Goal: Task Accomplishment & Management: Complete application form

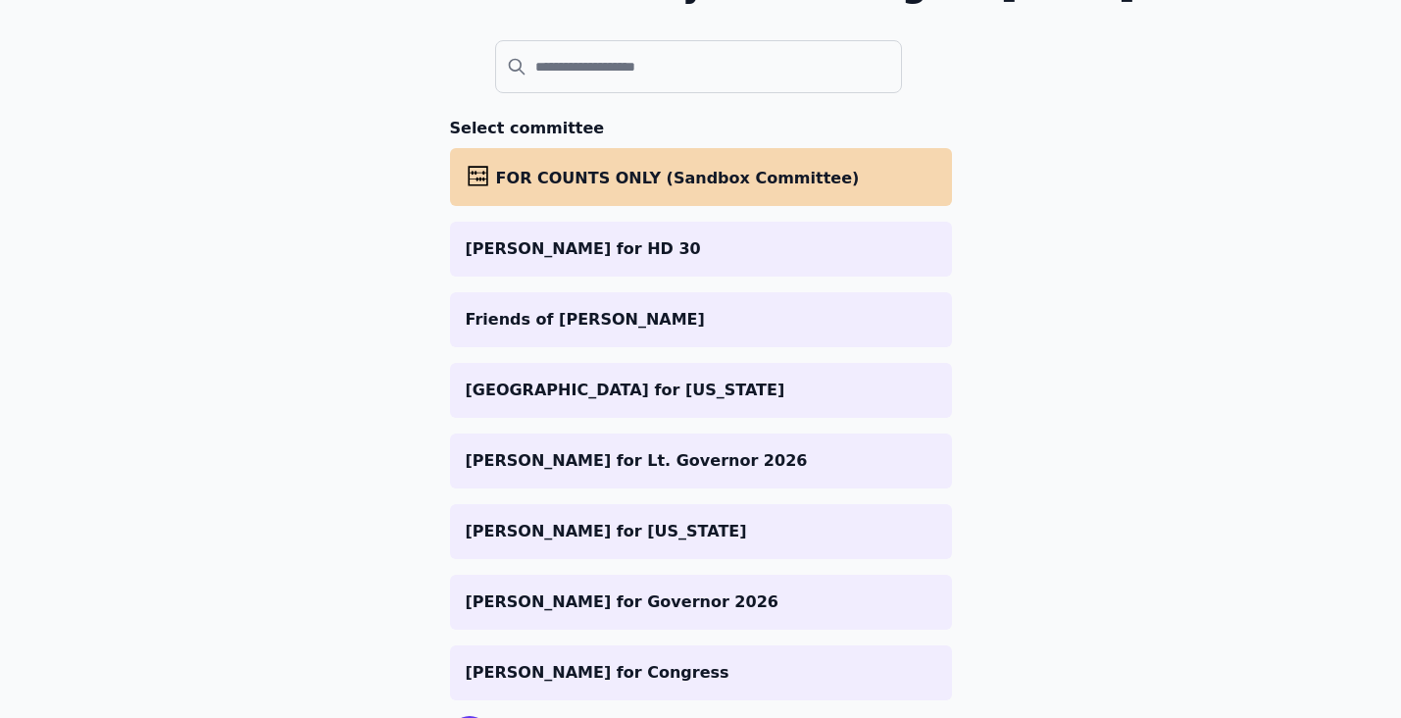
scroll to position [291, 0]
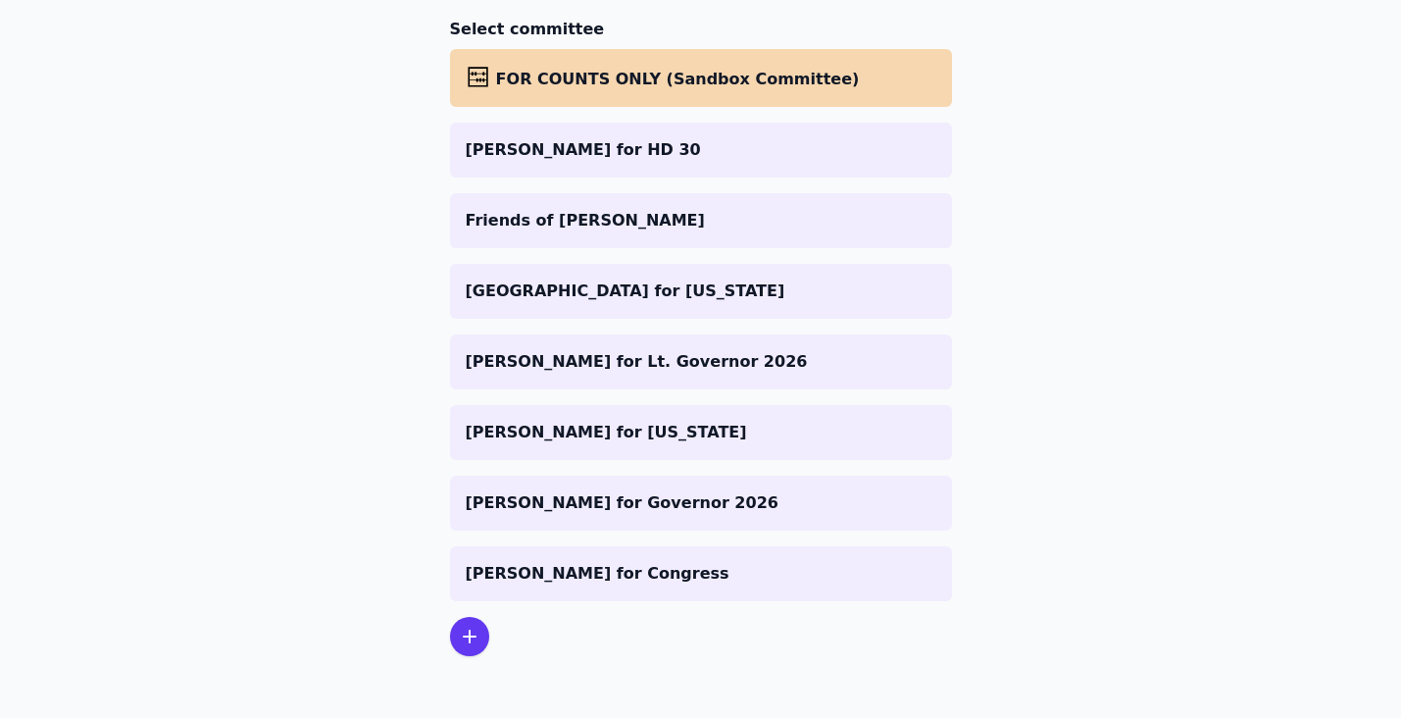
click at [469, 633] on icon at bounding box center [470, 637] width 12 height 12
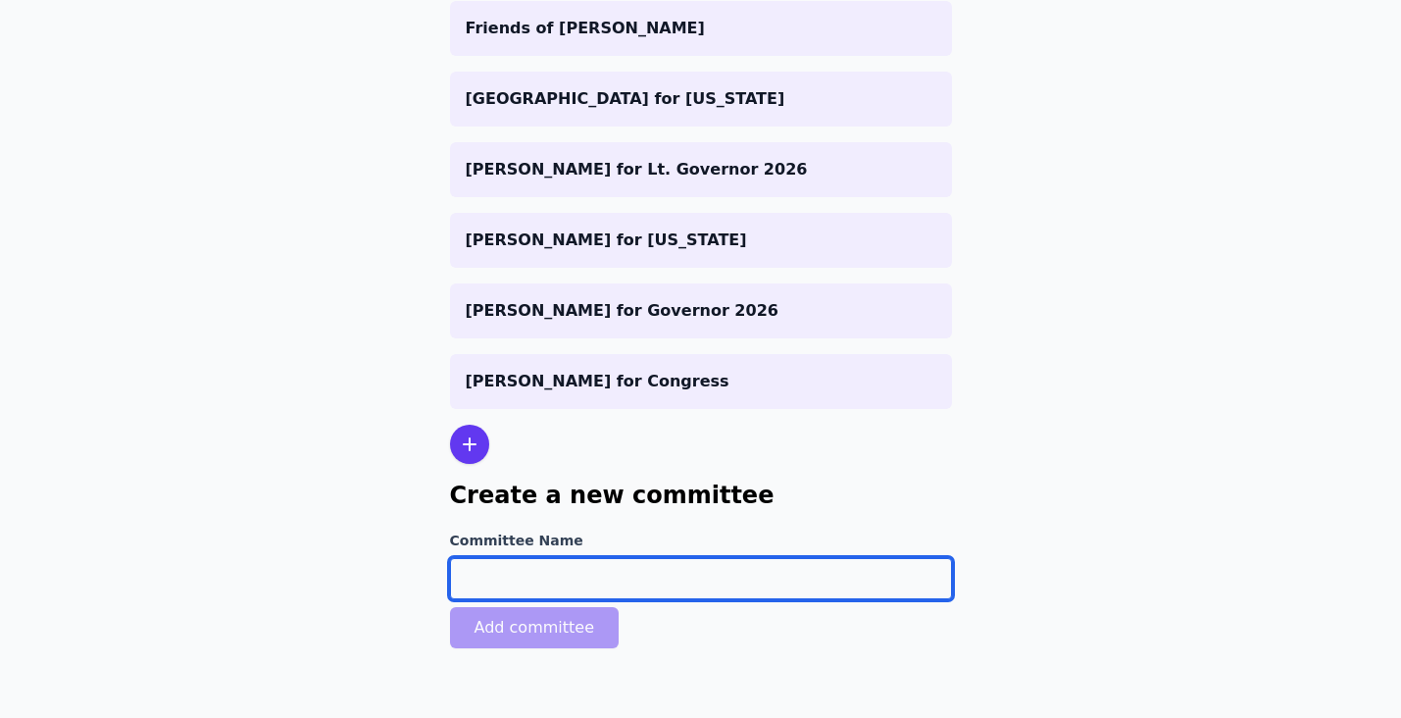
click at [544, 574] on input "Committee Name" at bounding box center [701, 578] width 502 height 41
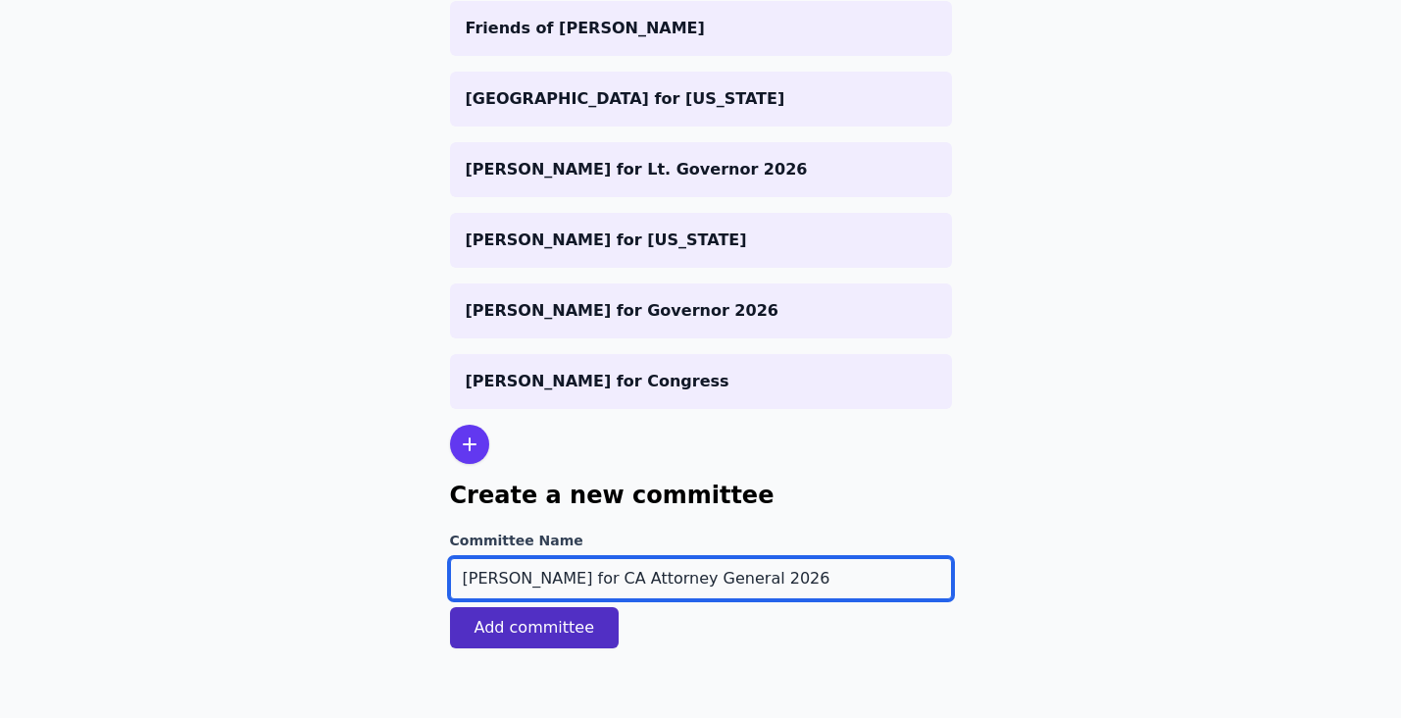
type input "[PERSON_NAME] for CA Attorney General 2026"
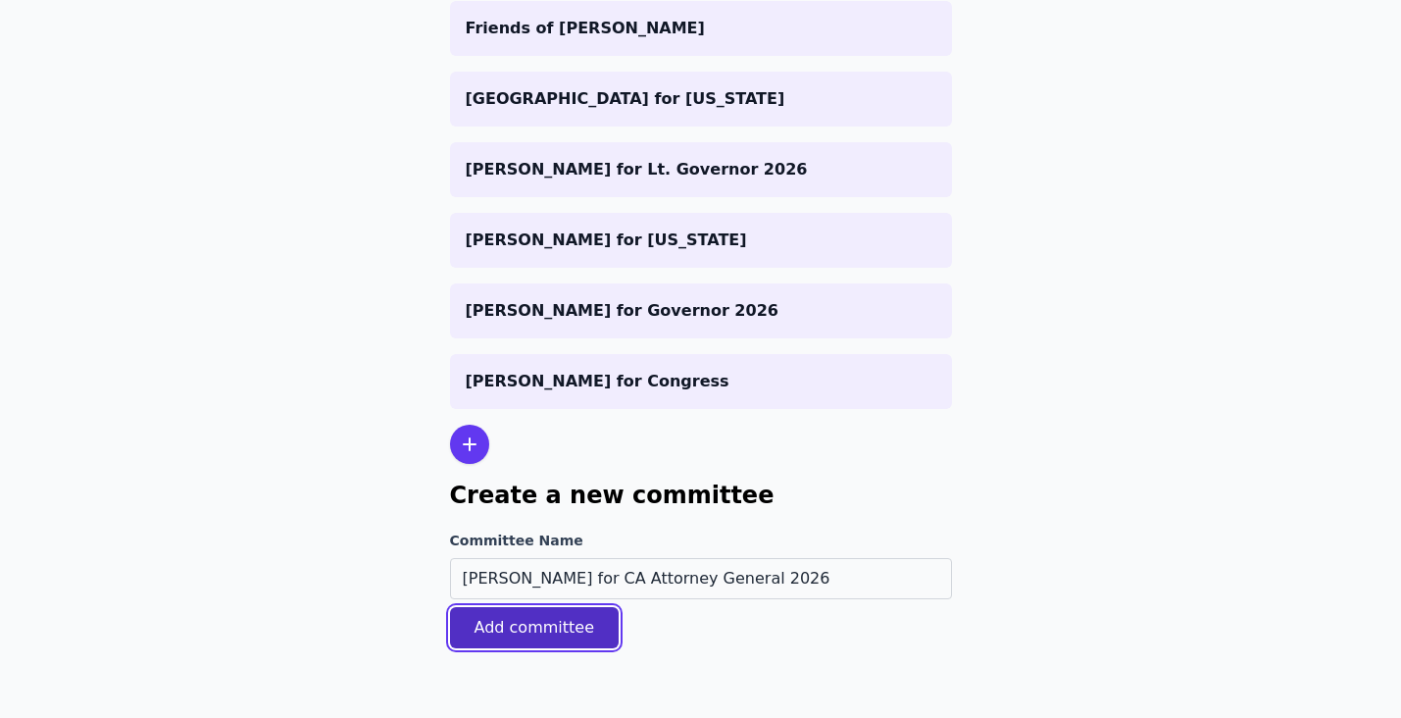
click at [560, 629] on button "Add committee" at bounding box center [535, 627] width 170 height 41
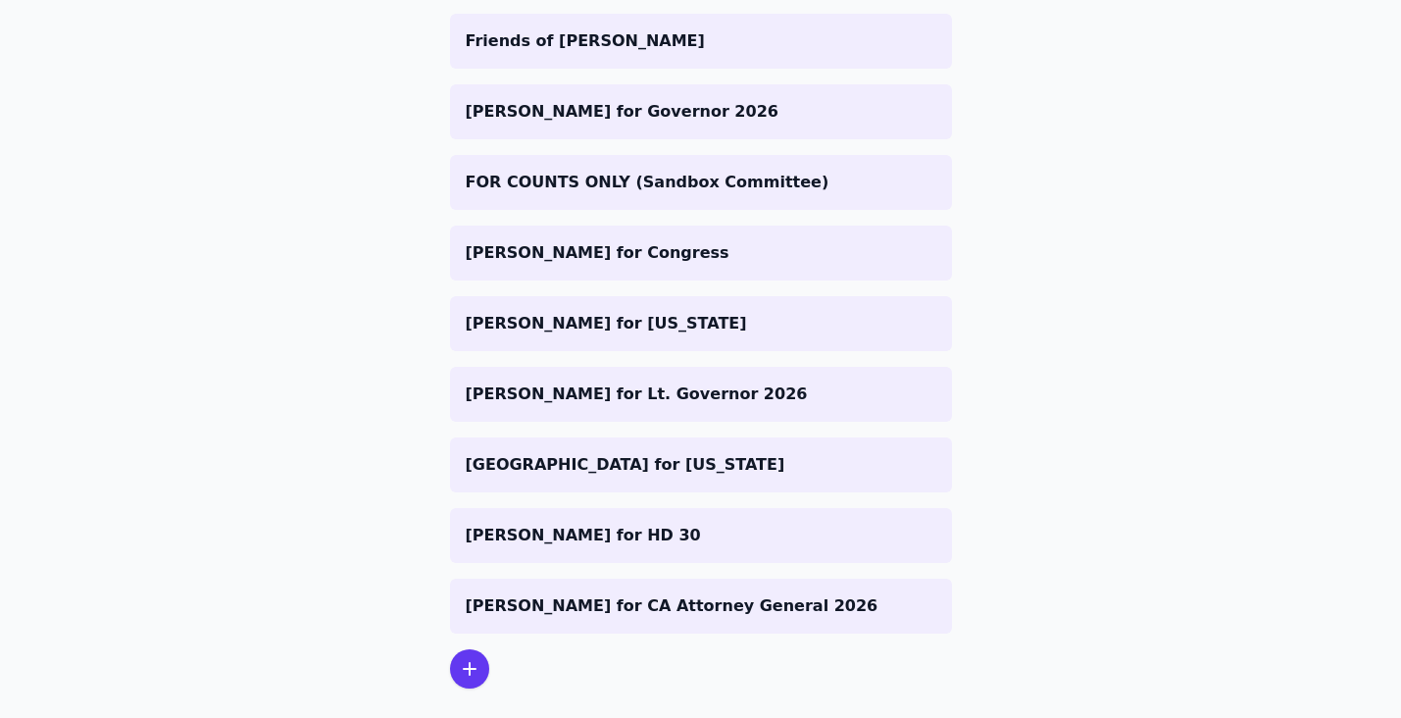
scroll to position [427, 0]
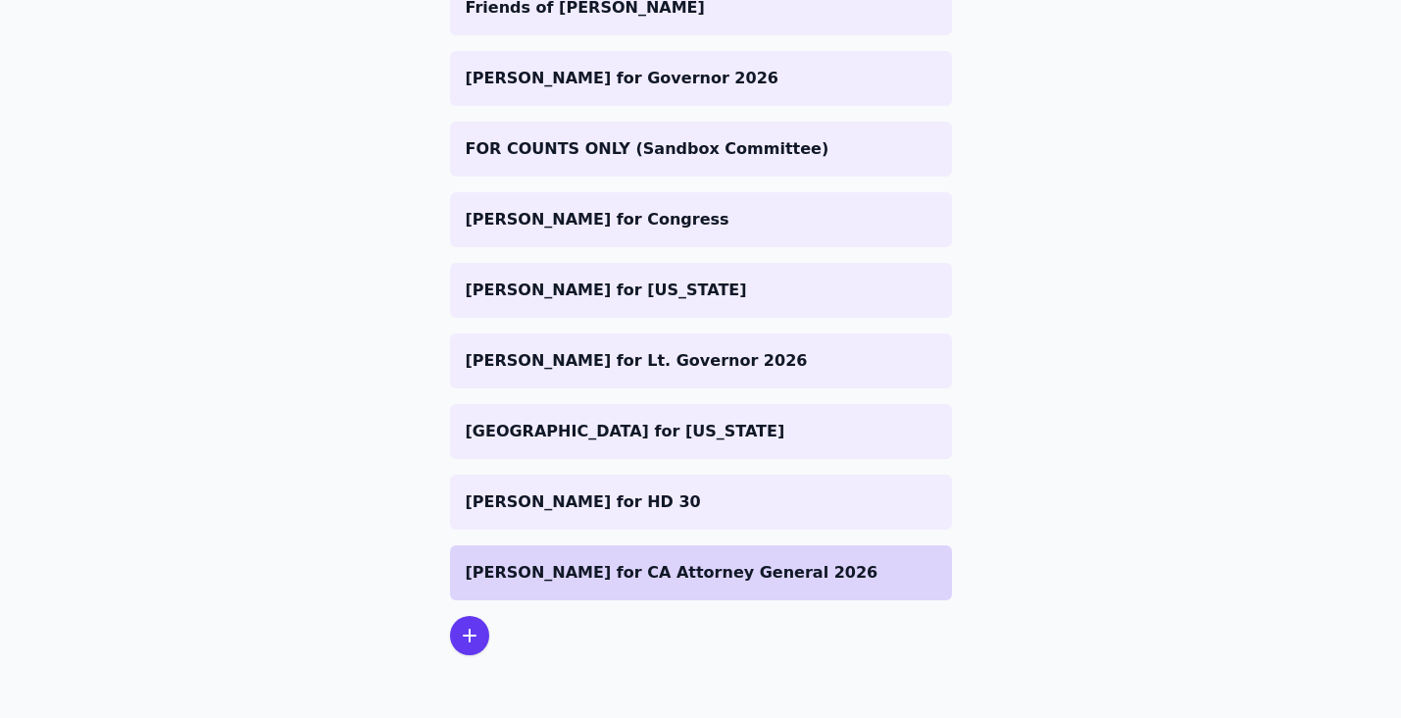
click at [648, 578] on p "[PERSON_NAME] for CA Attorney General 2026" at bounding box center [701, 573] width 471 height 24
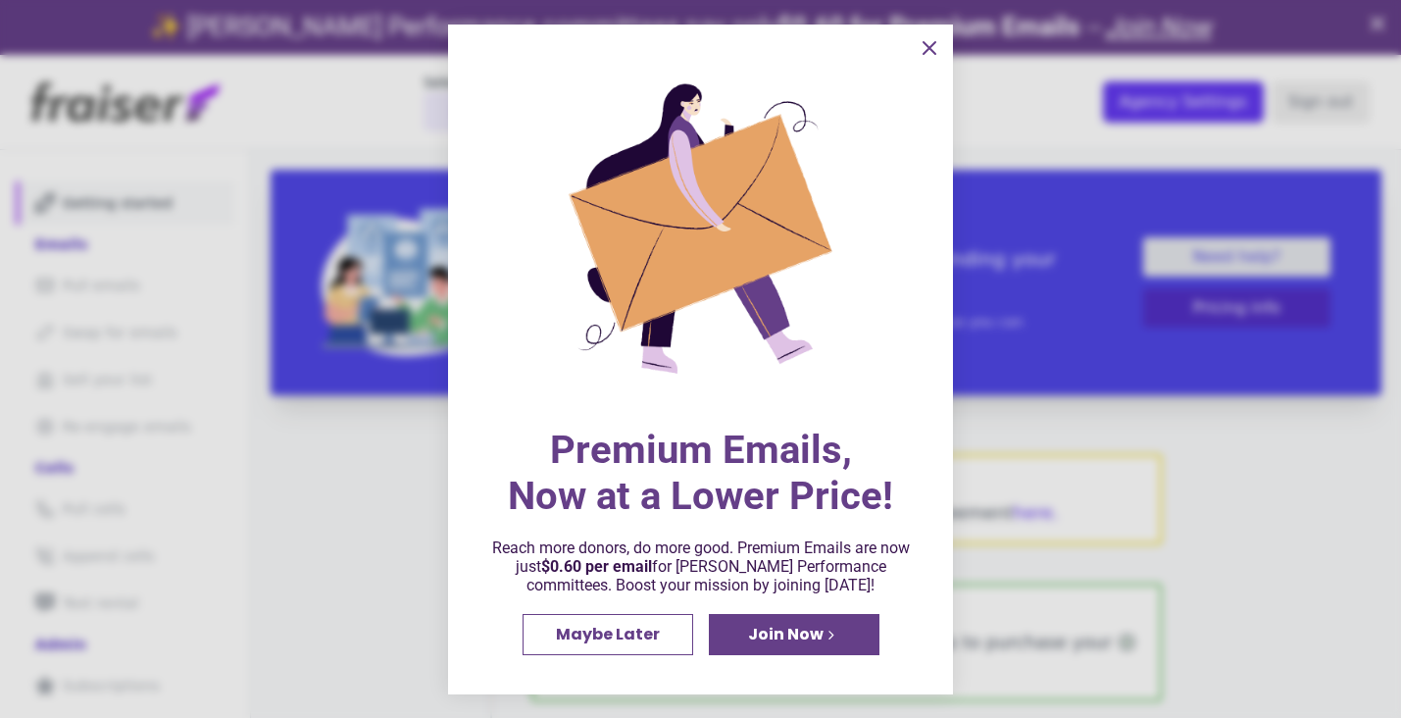
click at [818, 634] on span "Join Now" at bounding box center [786, 635] width 76 height 16
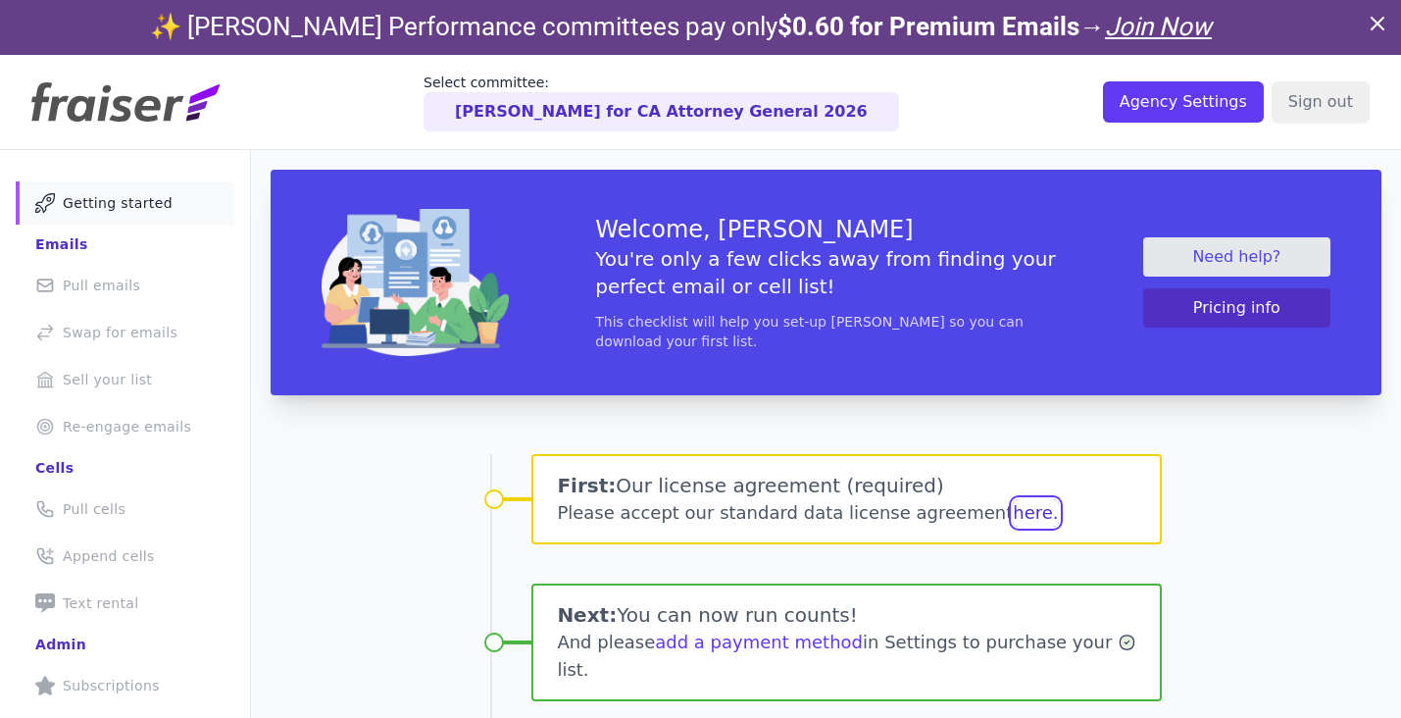
click at [1013, 510] on button "here." at bounding box center [1035, 512] width 45 height 27
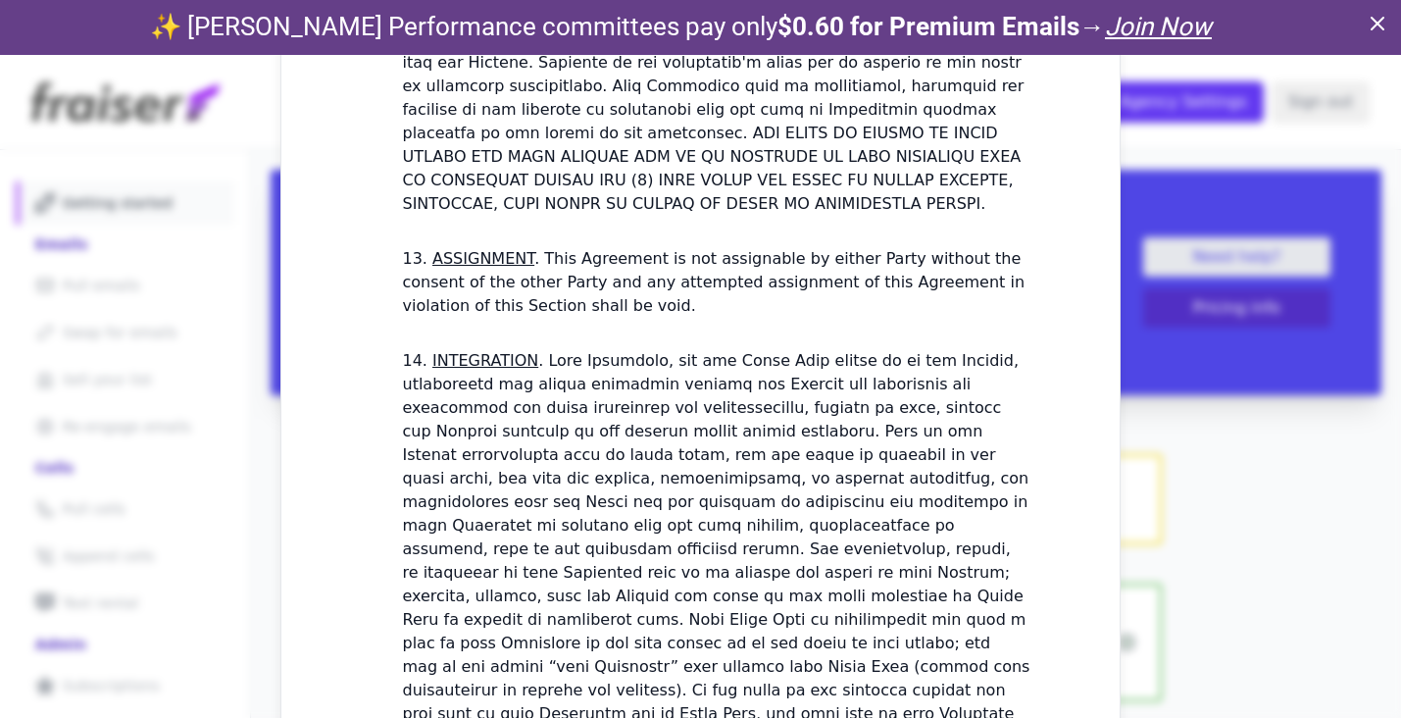
scroll to position [5774, 0]
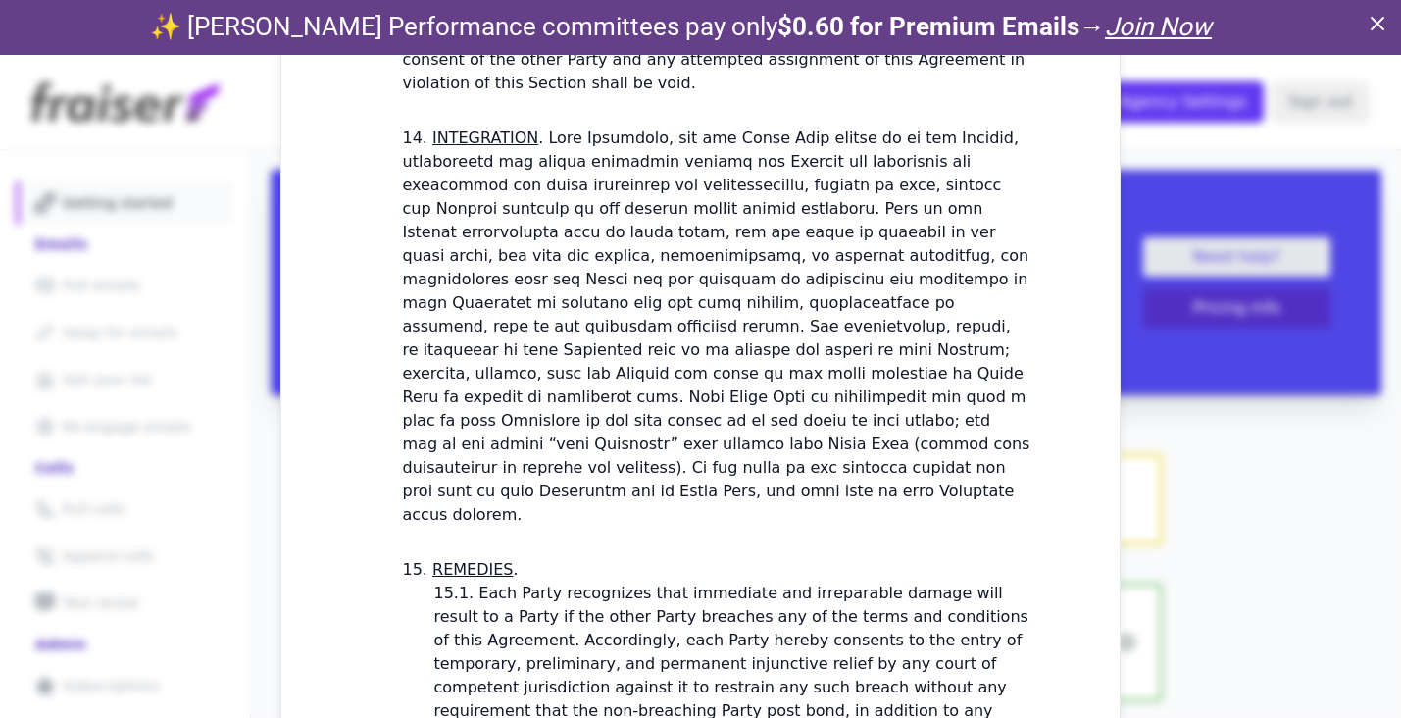
checkbox input "true"
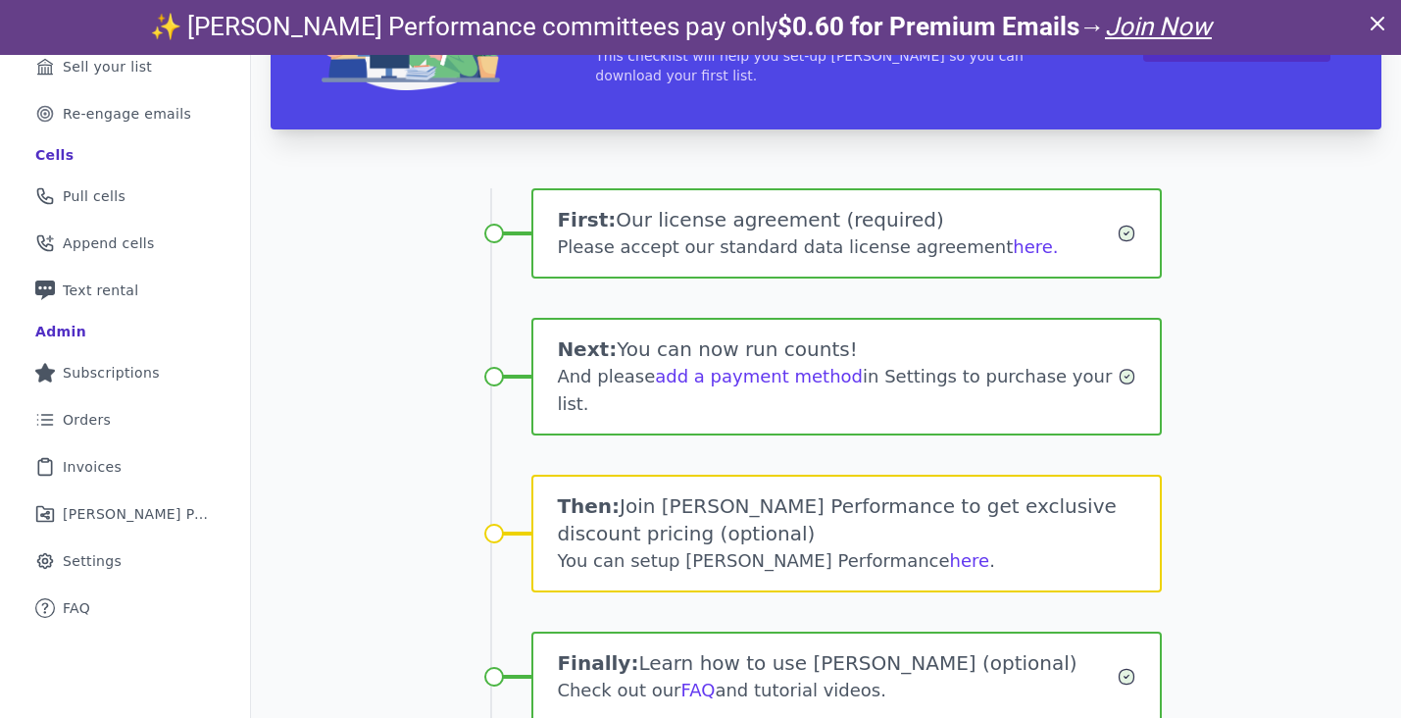
scroll to position [55, 0]
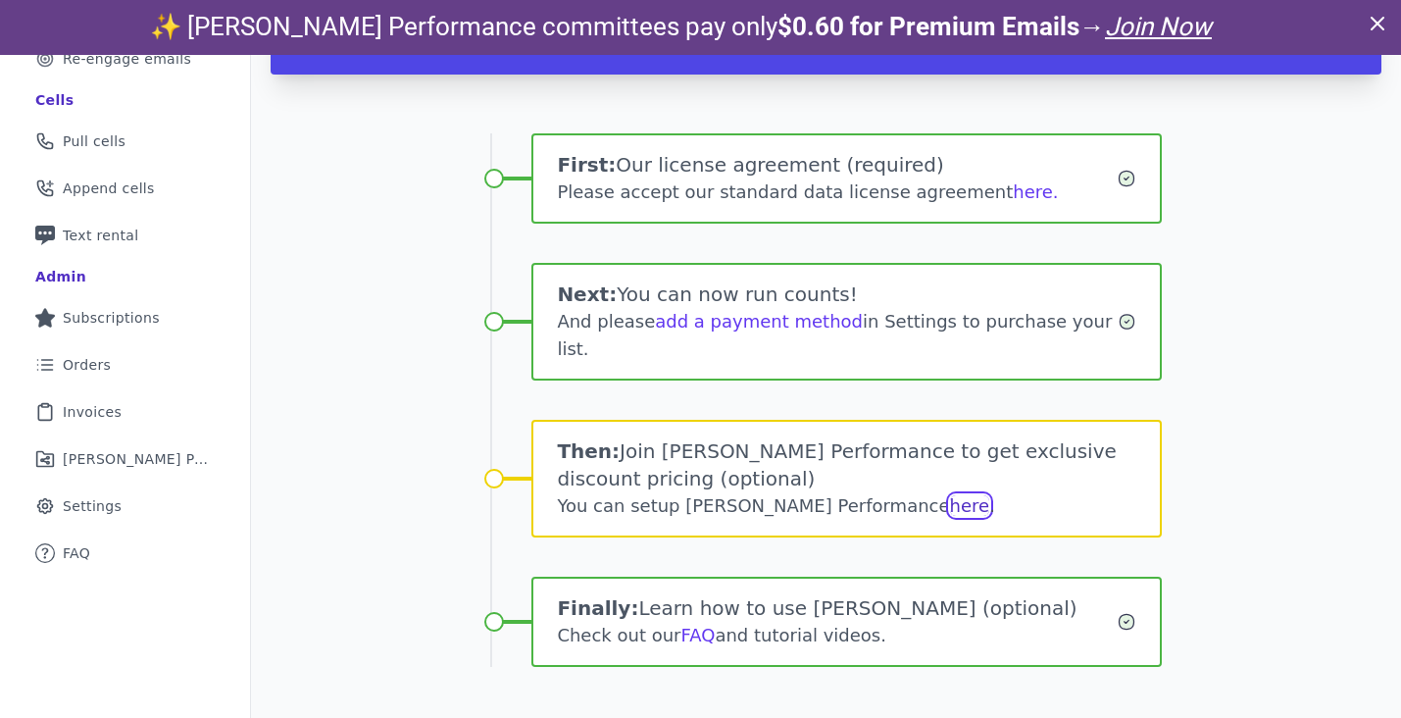
click at [950, 495] on link "here" at bounding box center [970, 505] width 40 height 21
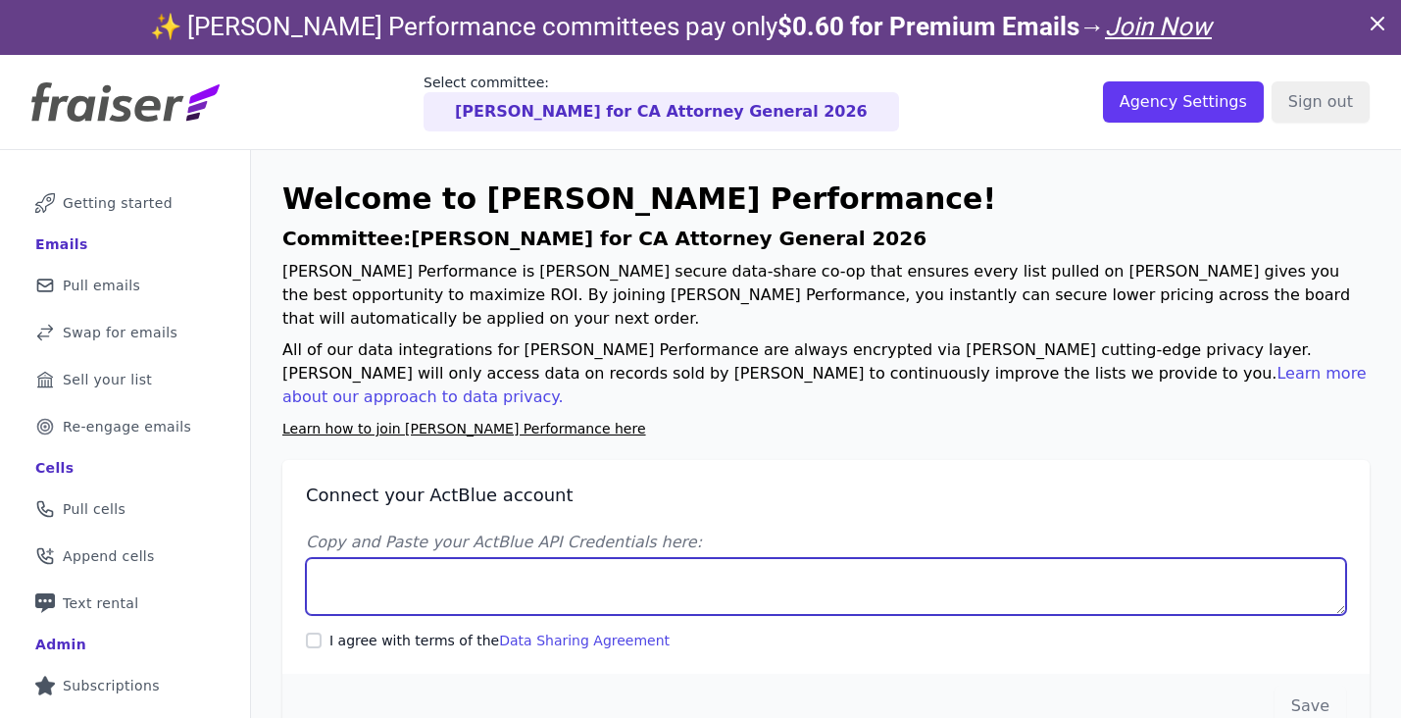
click at [512, 558] on textarea "Copy and Paste your ActBlue API Credentials here:" at bounding box center [826, 586] width 1040 height 57
paste textarea "Client UUID: 0b8fe7a7-f6fc-4c0b-b88e-c37ea8425f8f Client Secret: aysiNvrPvJ8Ytn…"
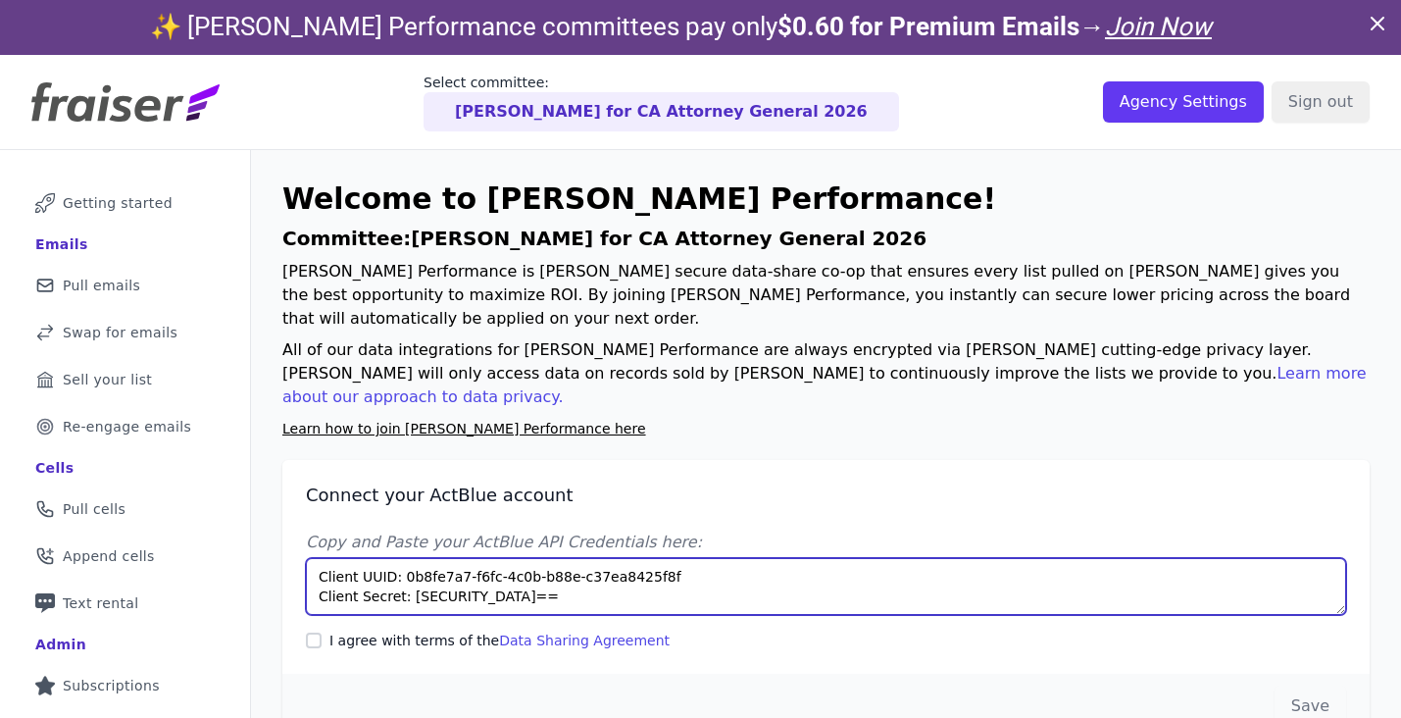
type textarea "Client UUID: 0b8fe7a7-f6fc-4c0b-b88e-c37ea8425f8f Client Secret: aysiNvrPvJ8Ytn…"
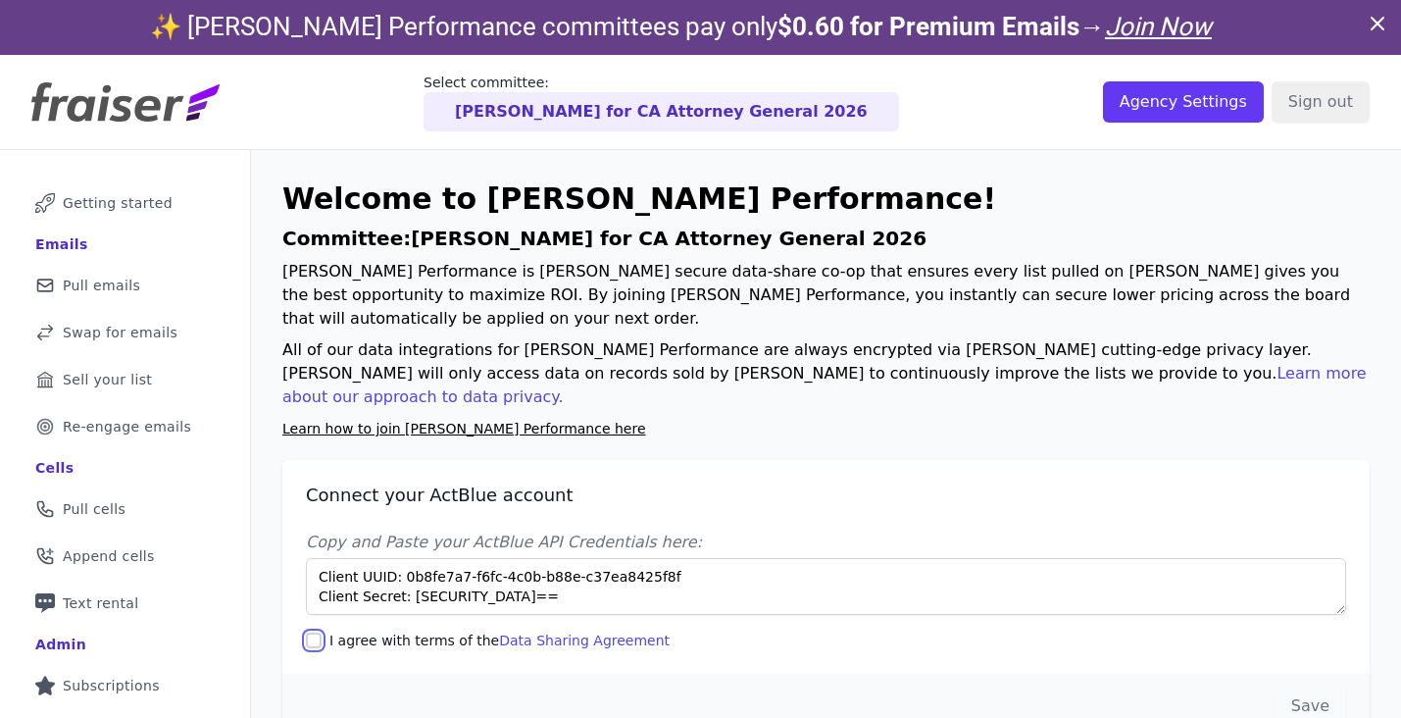
click at [317, 632] on input "I agree with terms of the Data Sharing Agreement" at bounding box center [314, 640] width 16 height 16
checkbox input "true"
click at [1321, 685] on button "Save" at bounding box center [1311, 705] width 72 height 41
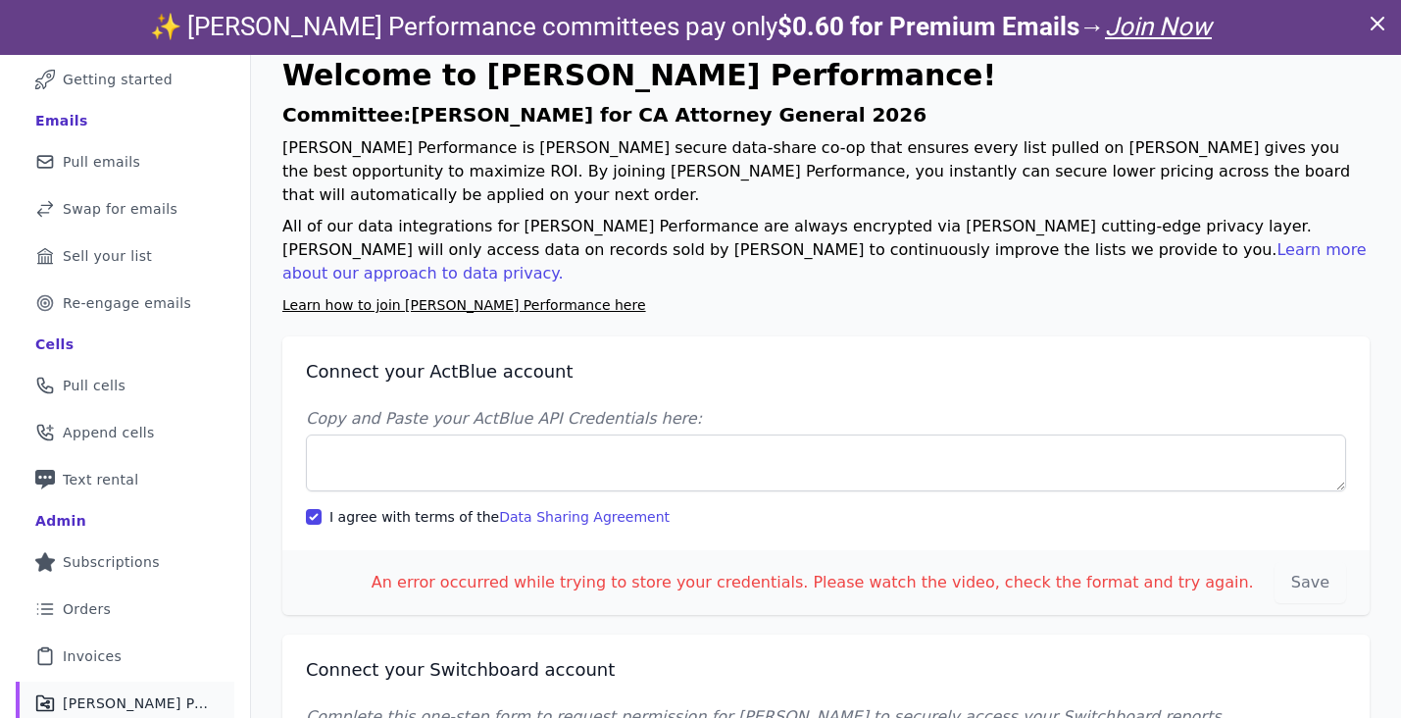
scroll to position [199, 0]
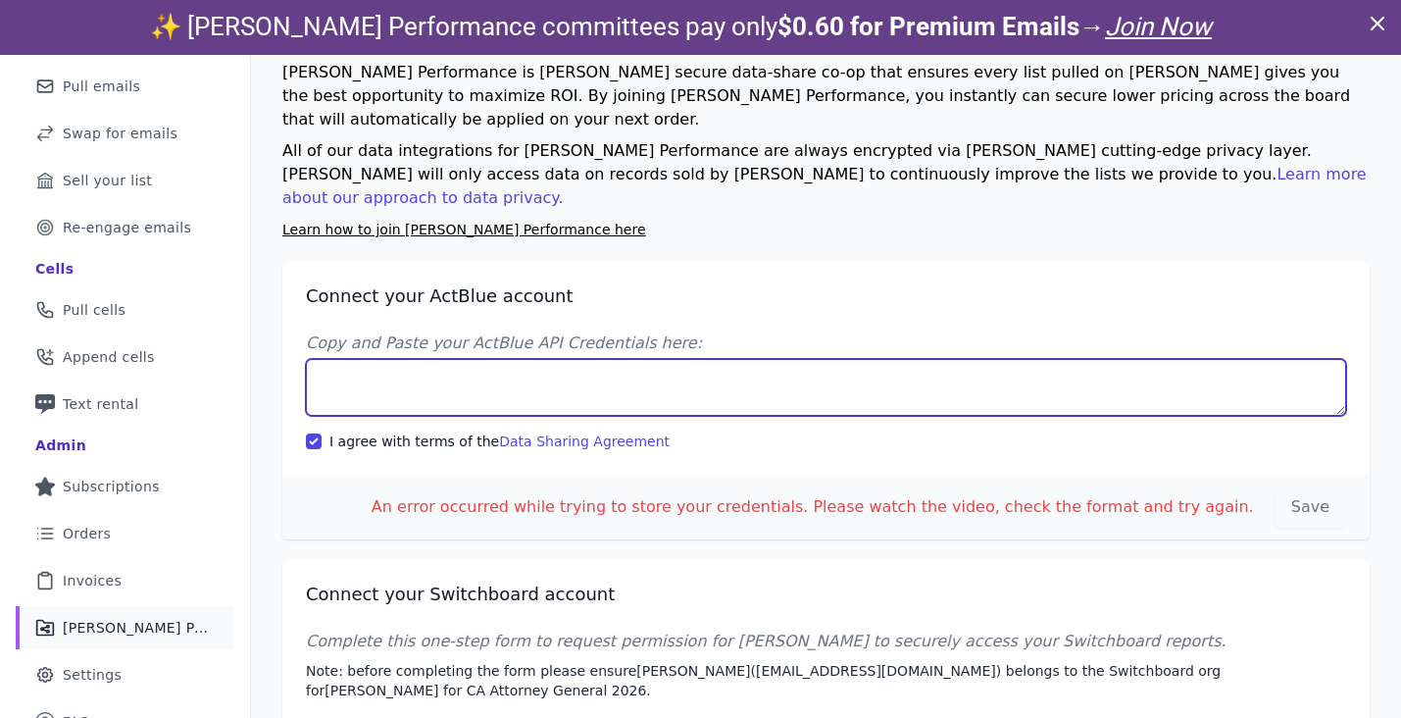
click at [614, 359] on textarea "Copy and Paste your ActBlue API Credentials here:" at bounding box center [826, 387] width 1040 height 57
paste textarea "Client UUID: 0b8fe7a7-f6fc-4c0b-b88e-c37ea8425f8f Client Secret: aysiNvrPvJ8Ytn…"
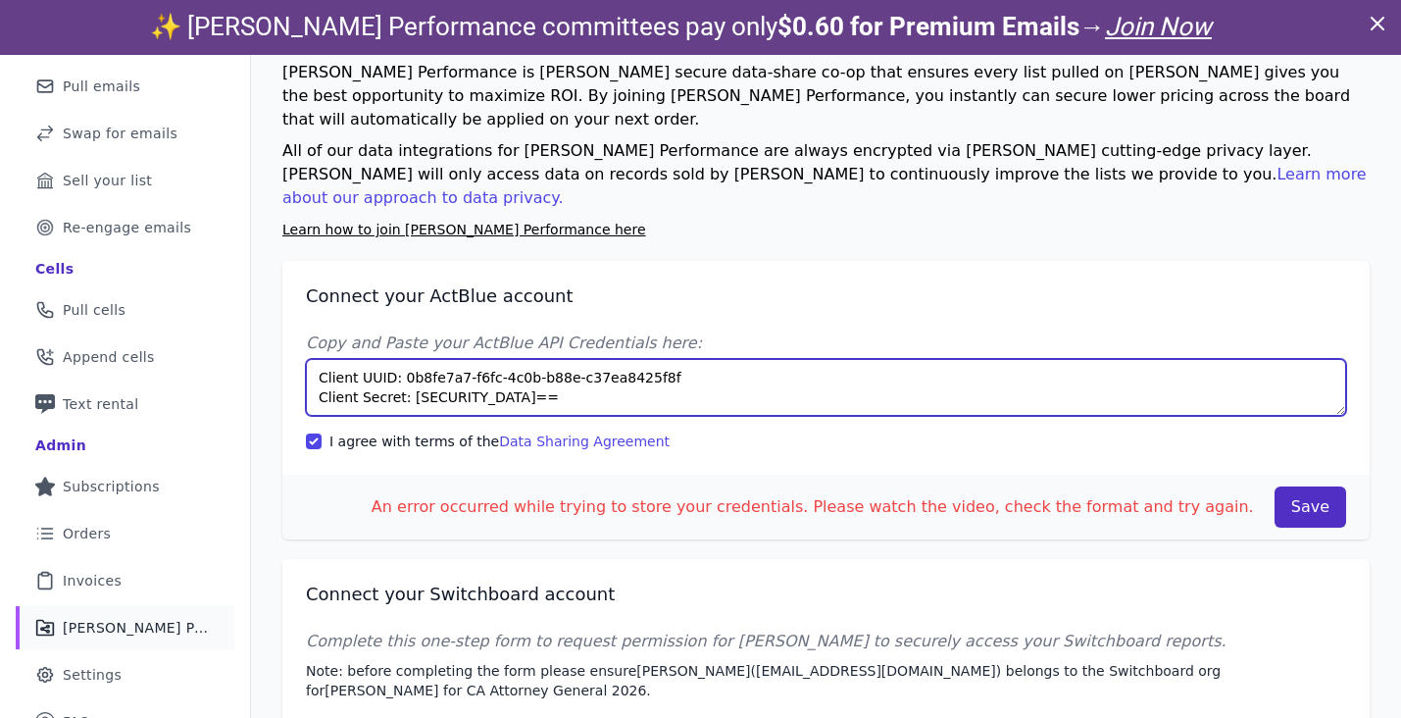
type textarea "Client UUID: 0b8fe7a7-f6fc-4c0b-b88e-c37ea8425f8f Client Secret: aysiNvrPvJ8Ytn…"
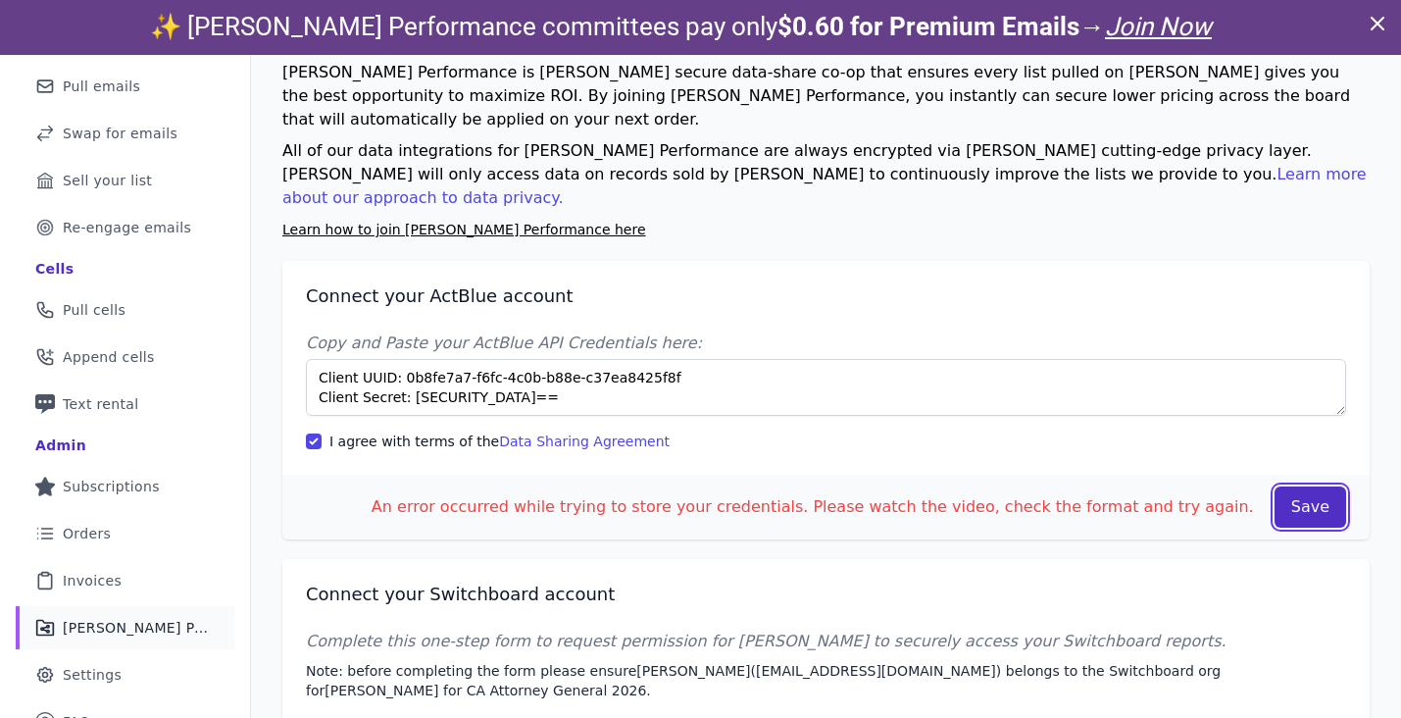
click at [1313, 486] on button "Save" at bounding box center [1311, 506] width 72 height 41
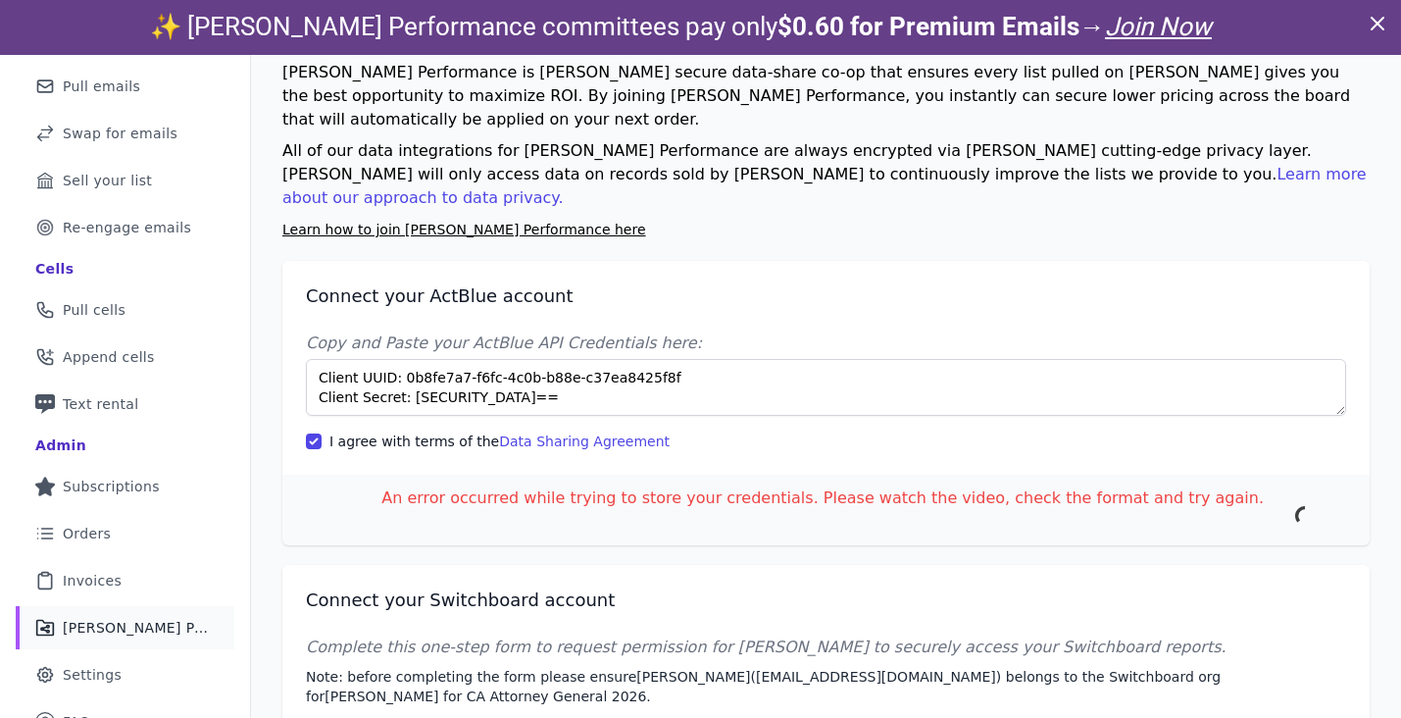
scroll to position [170, 0]
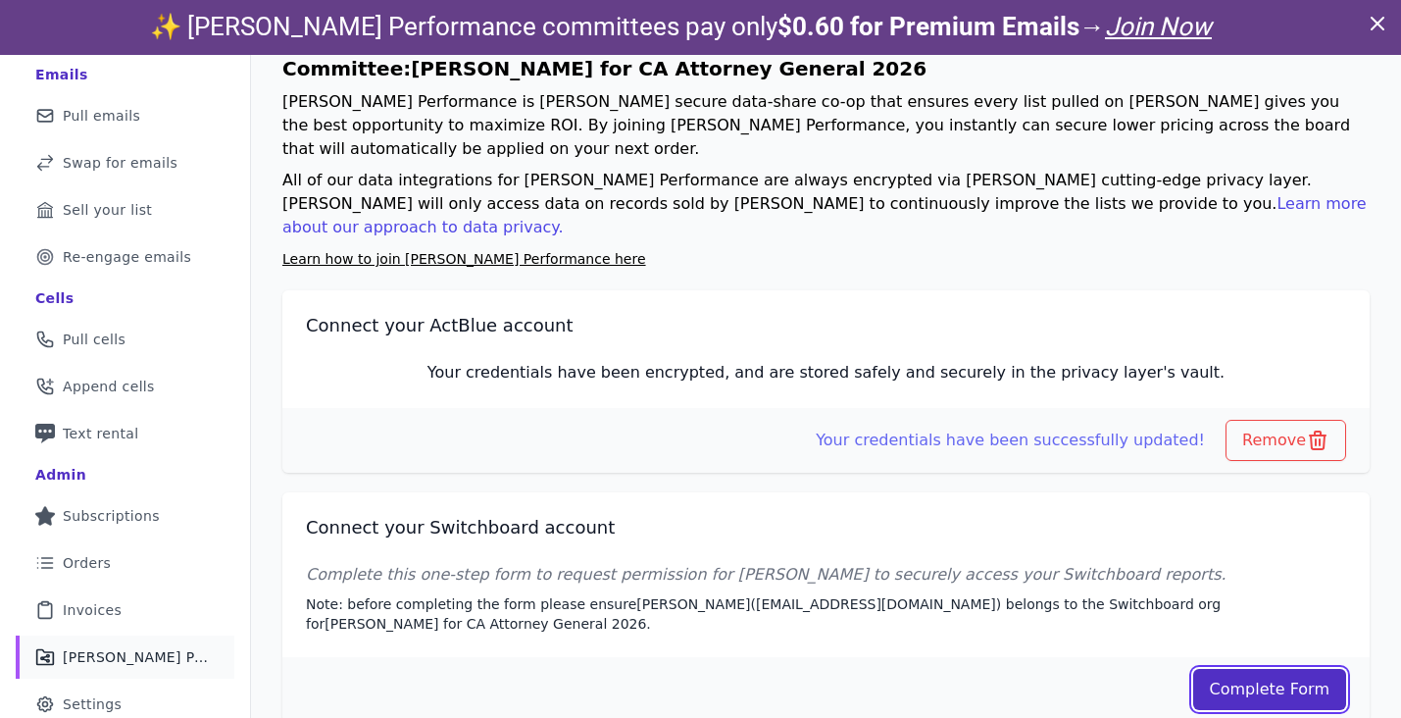
click at [1271, 669] on link "Complete Form" at bounding box center [1270, 689] width 154 height 41
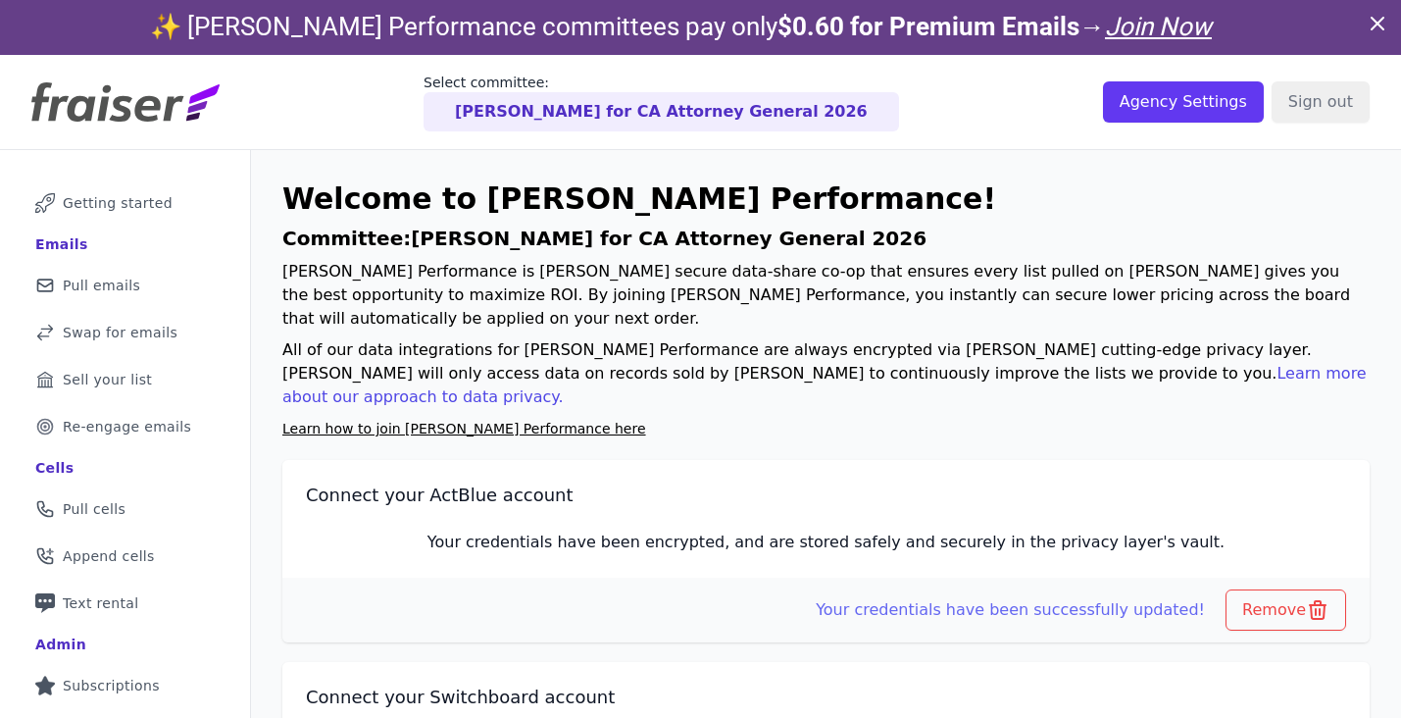
click at [808, 114] on p "[PERSON_NAME] for CA Attorney General 2026" at bounding box center [661, 112] width 413 height 24
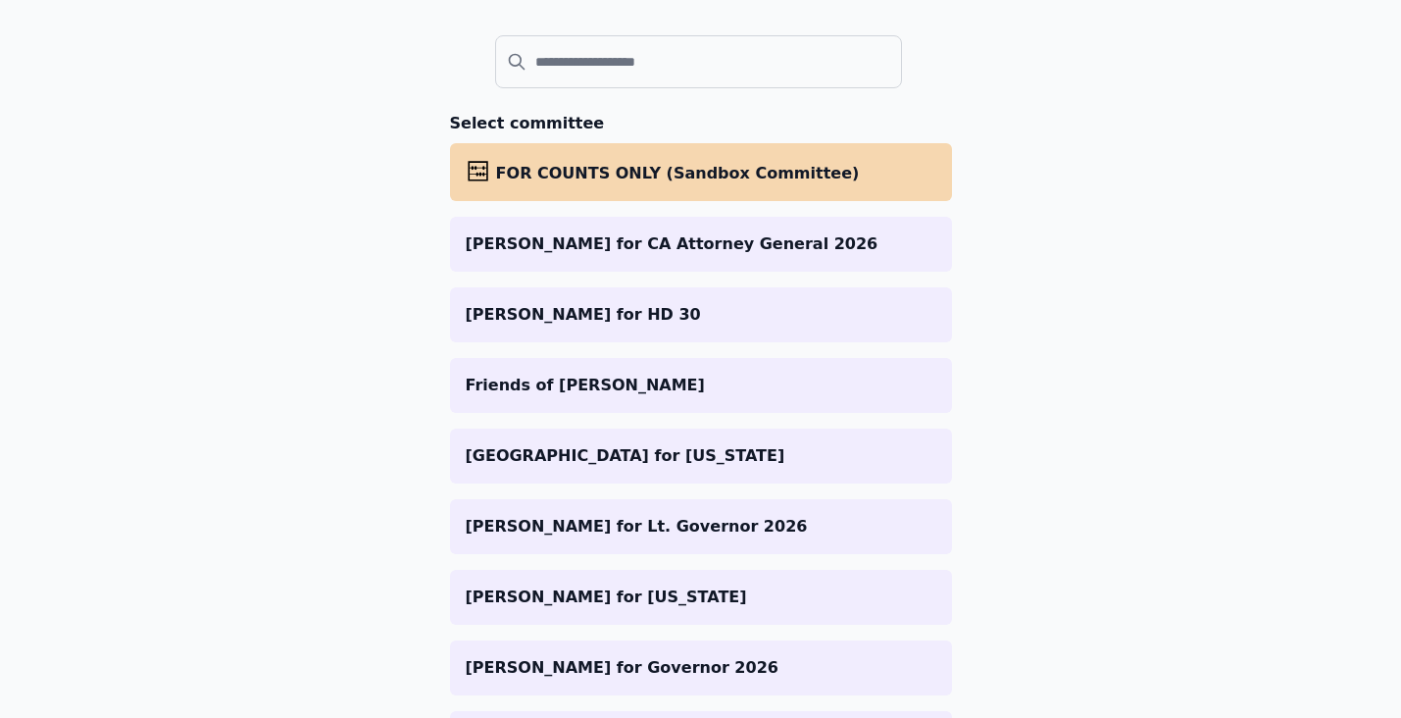
scroll to position [362, 0]
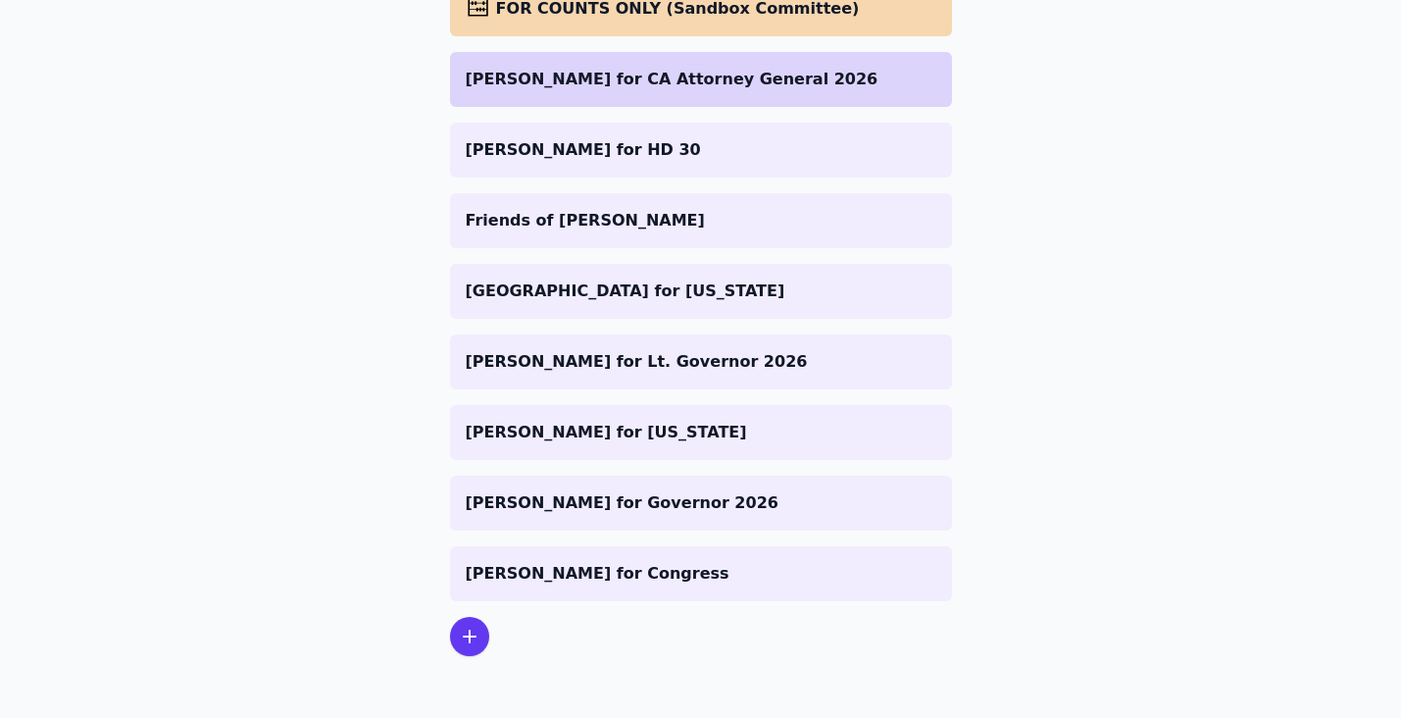
click at [822, 86] on p "[PERSON_NAME] for CA Attorney General 2026" at bounding box center [701, 80] width 471 height 24
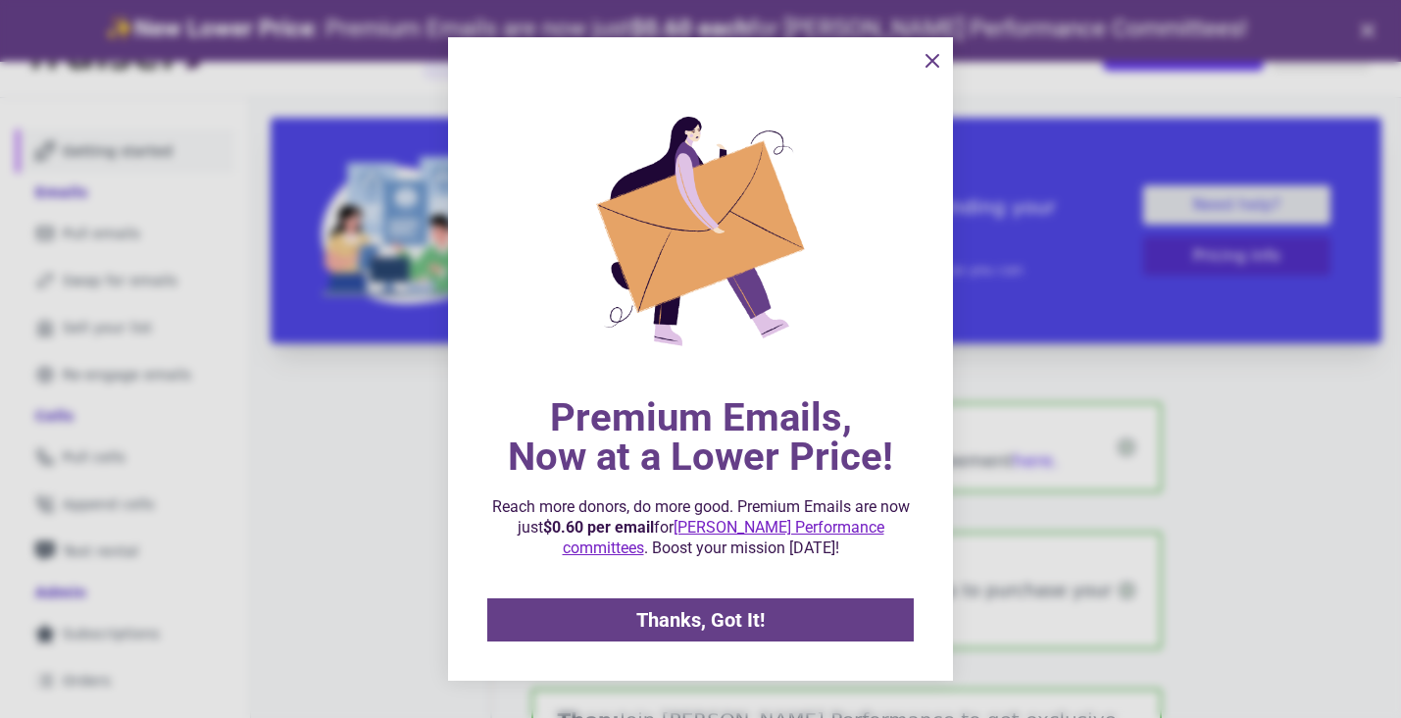
scroll to position [62, 0]
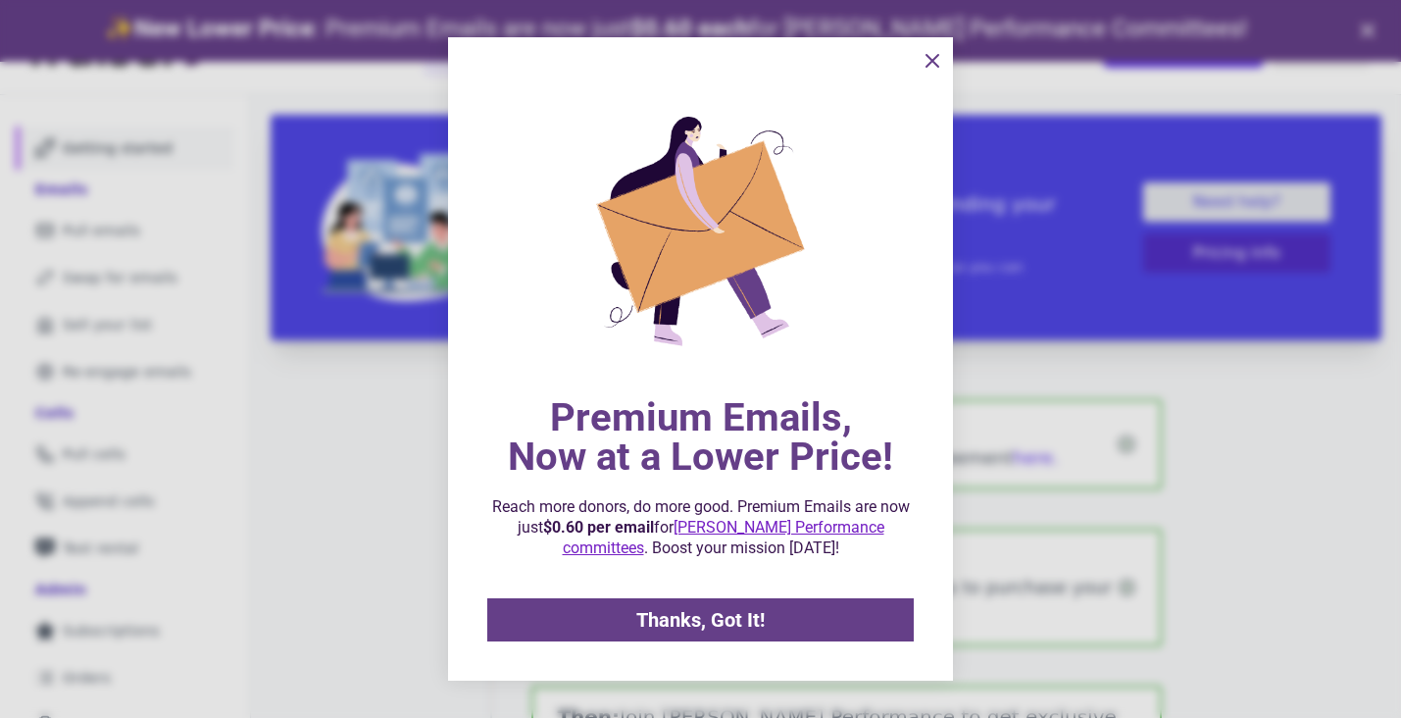
click at [691, 630] on span "Thanks, Got It!" at bounding box center [700, 620] width 128 height 20
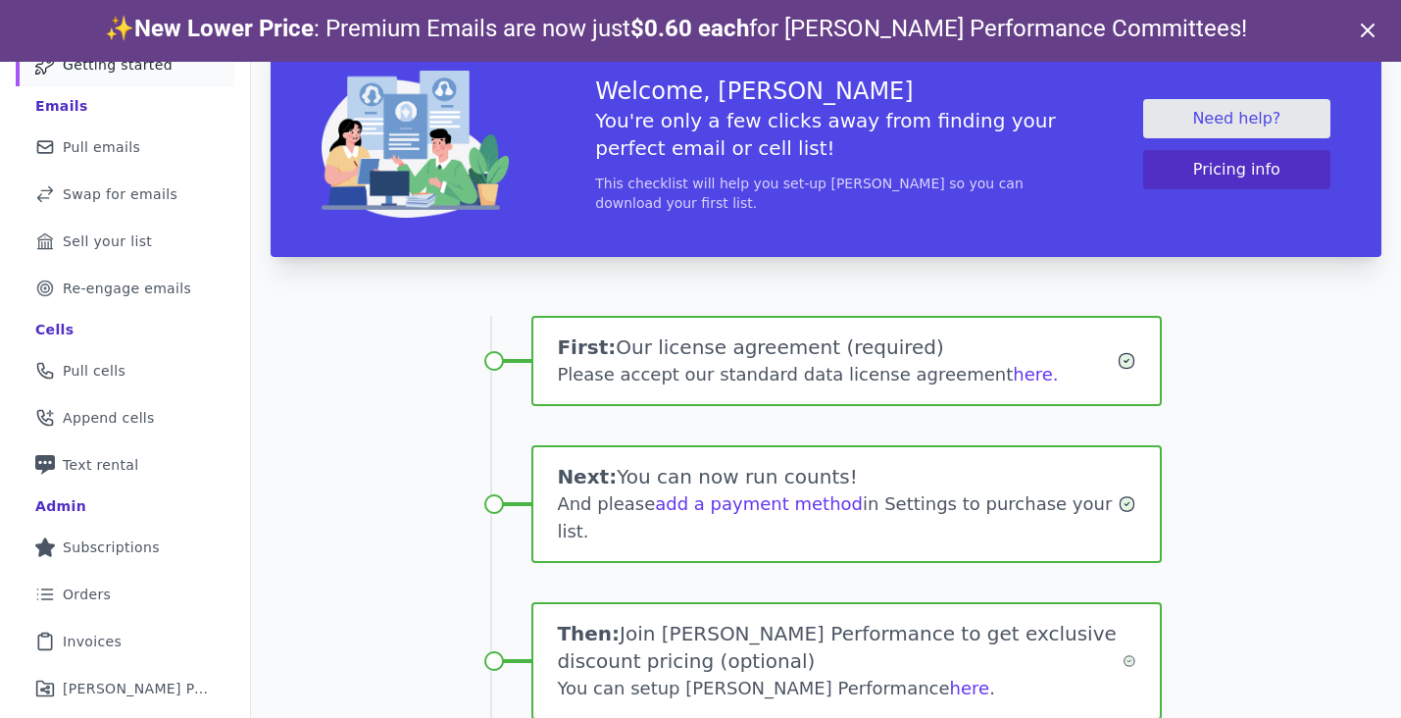
scroll to position [313, 0]
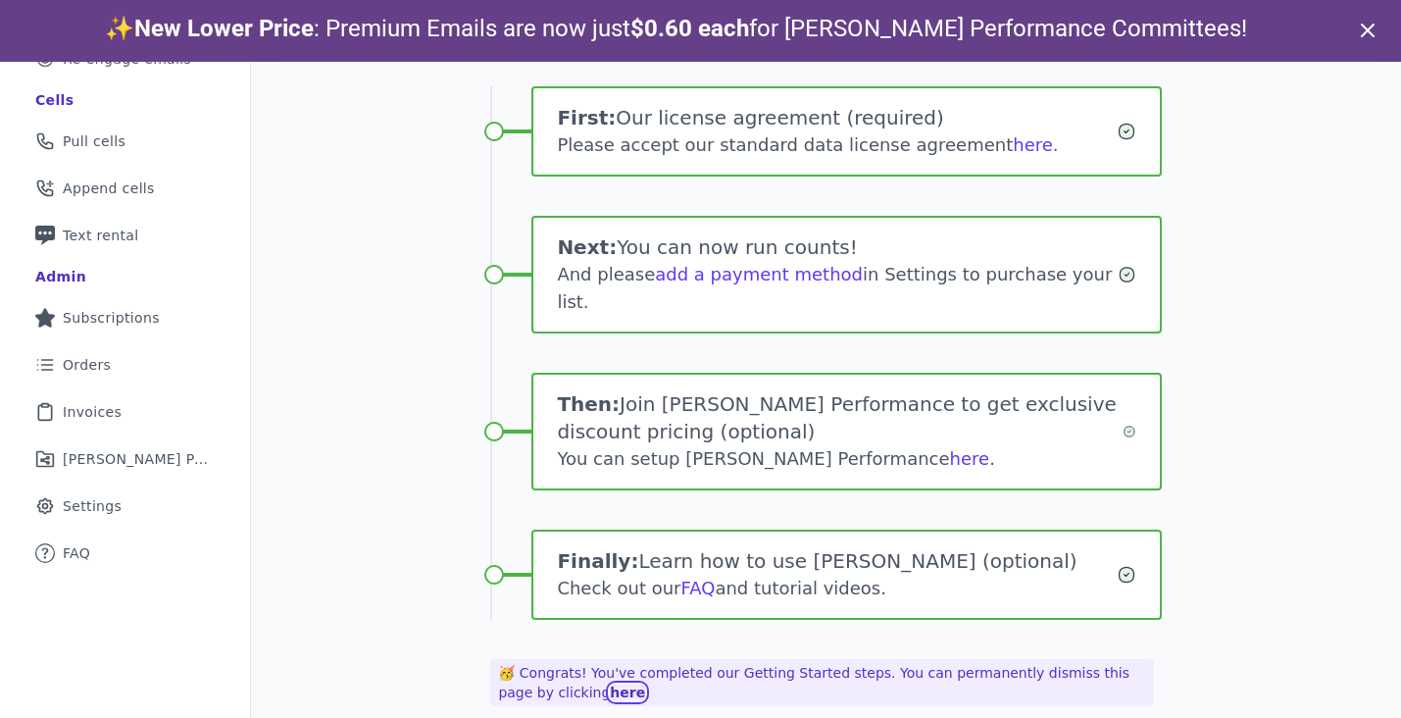
click at [610, 684] on link "here" at bounding box center [627, 692] width 35 height 16
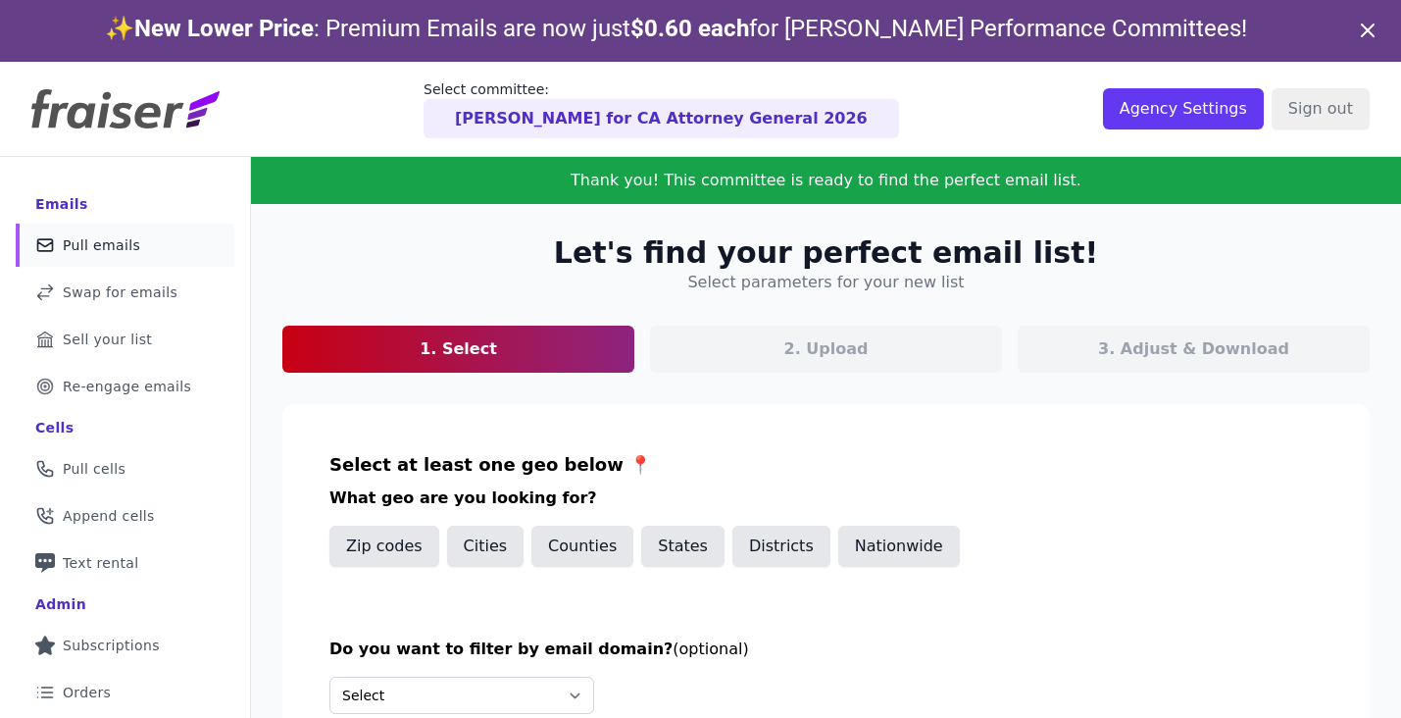
scroll to position [123, 0]
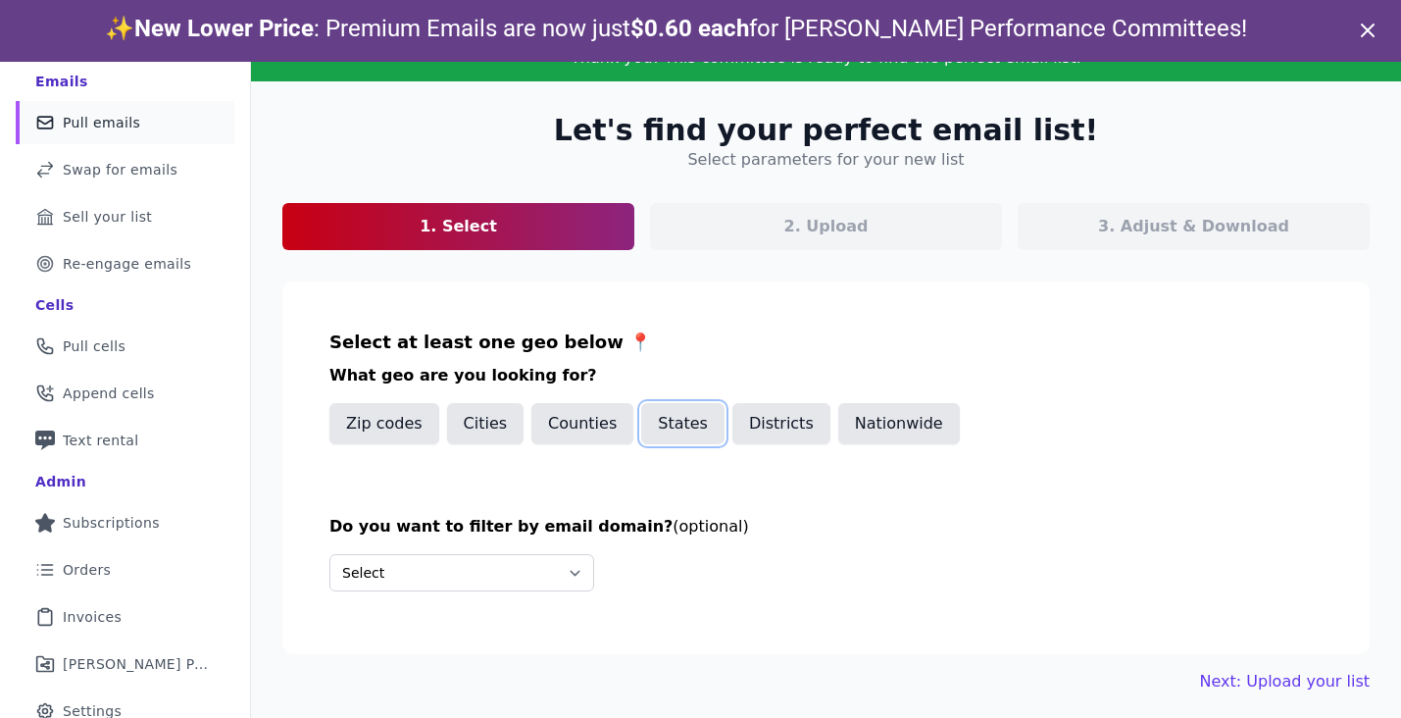
click at [668, 421] on button "States" at bounding box center [682, 423] width 83 height 41
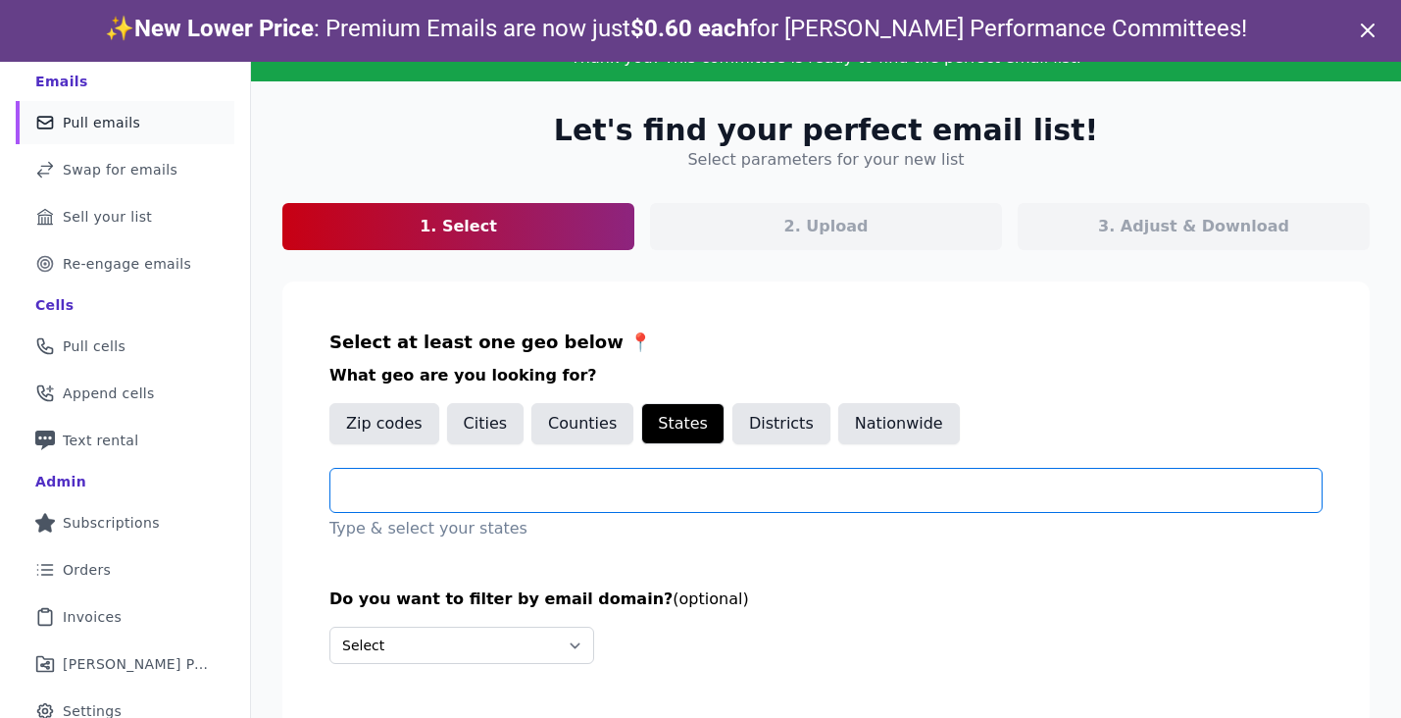
click at [523, 486] on input "text" at bounding box center [834, 491] width 976 height 24
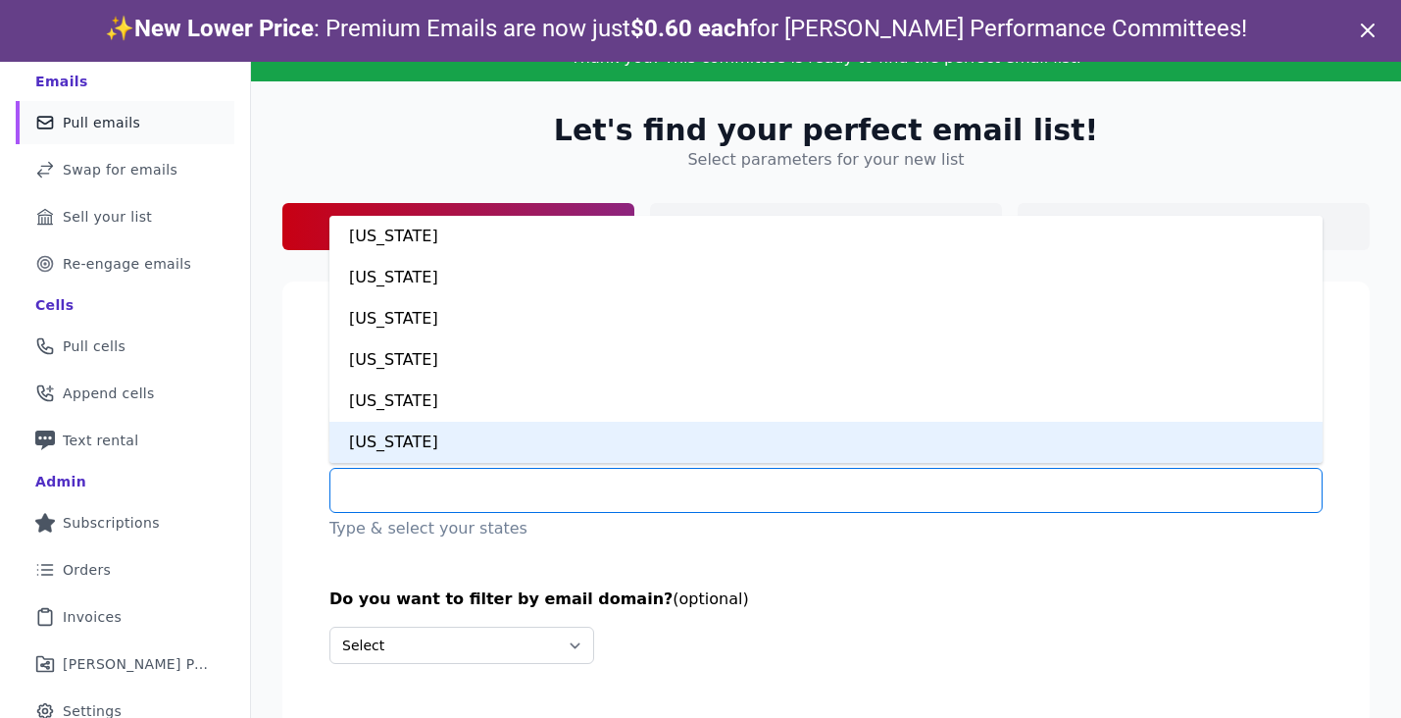
click at [468, 446] on div "California" at bounding box center [825, 442] width 993 height 41
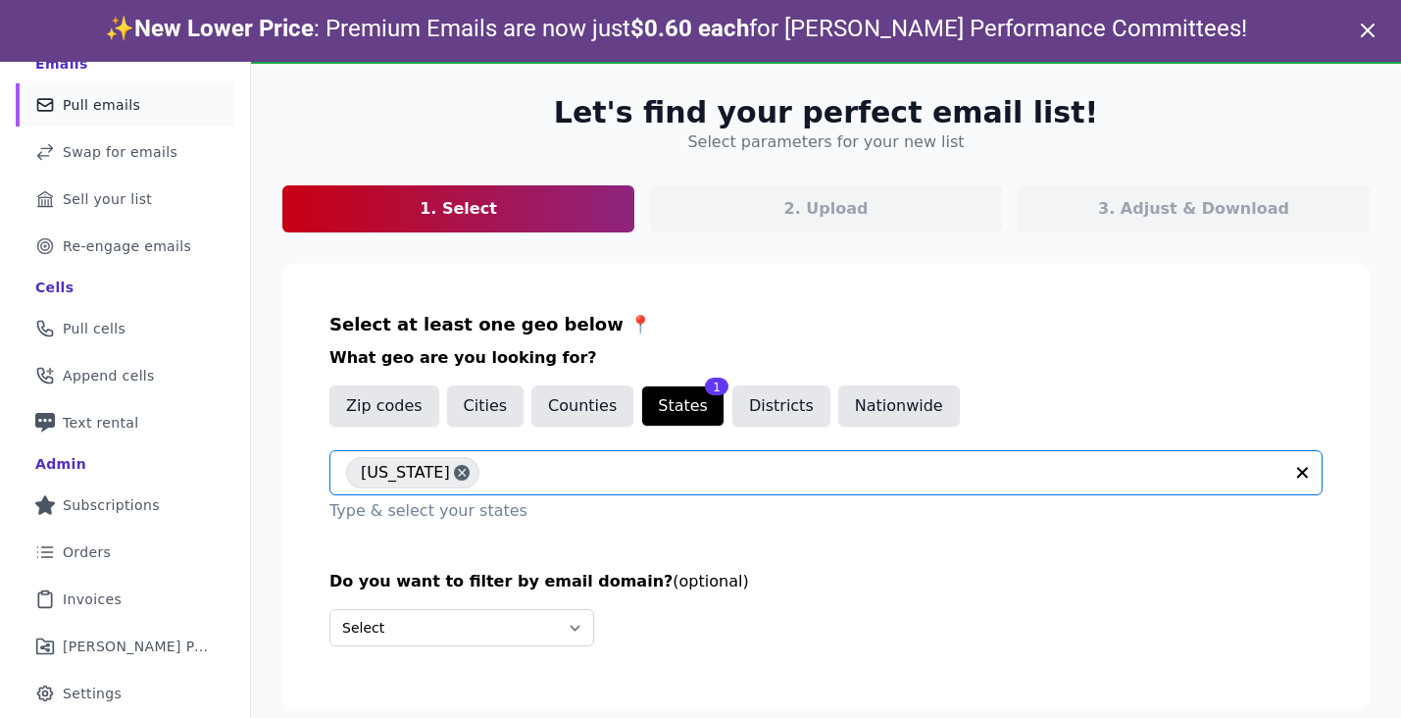
scroll to position [62, 0]
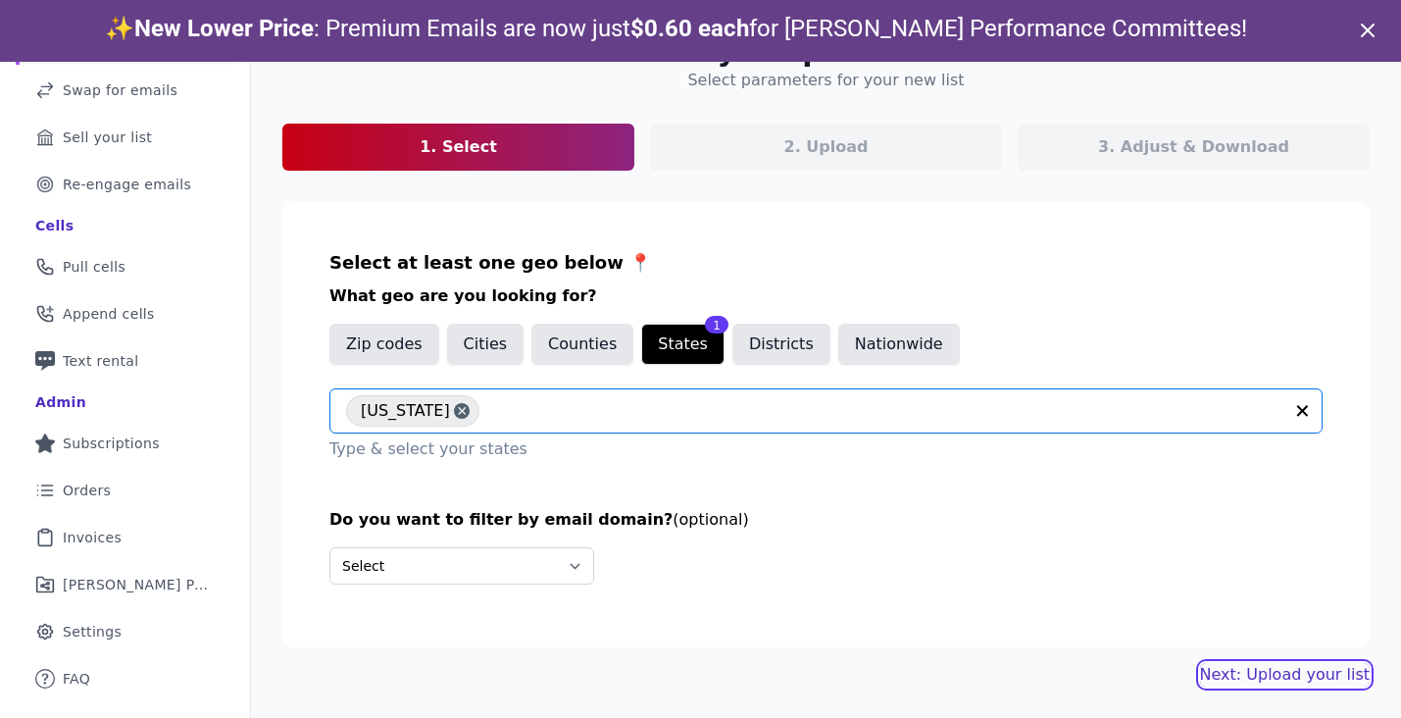
click at [1317, 672] on link "Next: Upload your list" at bounding box center [1285, 675] width 170 height 24
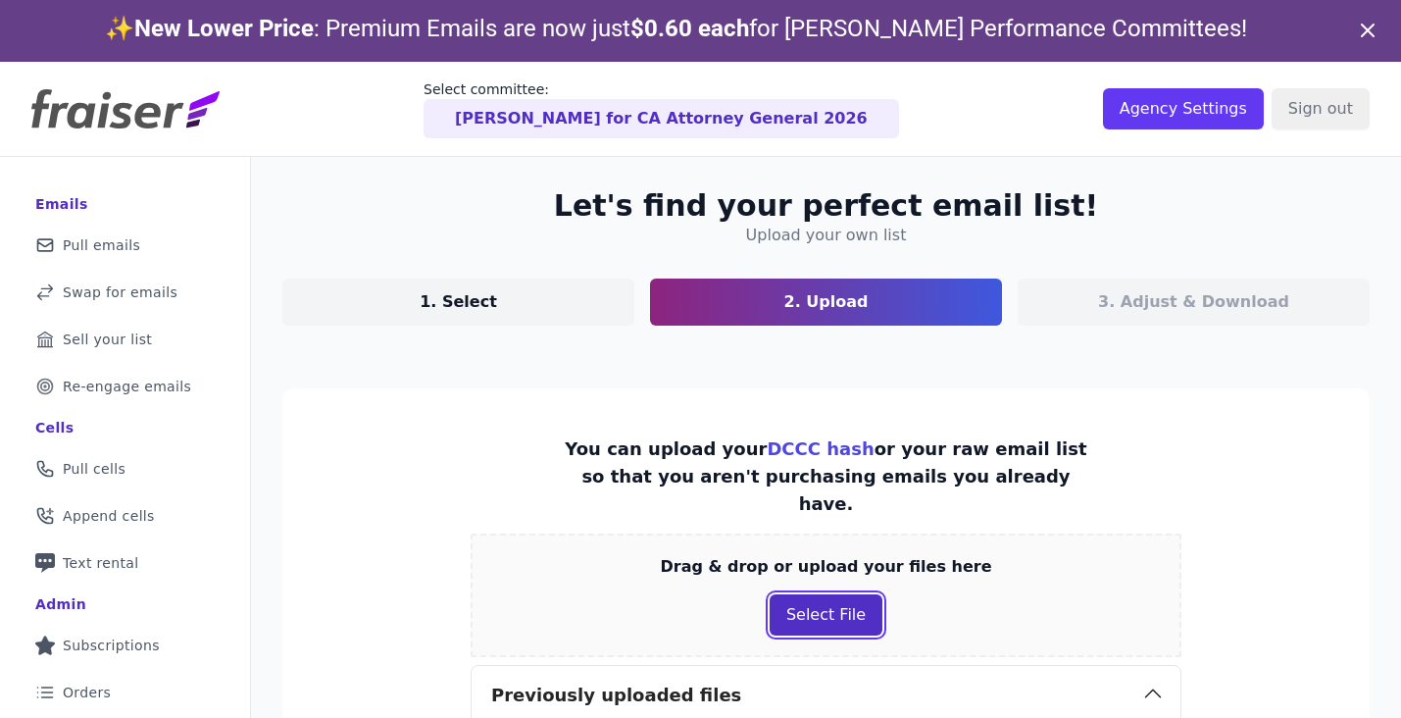
click at [830, 594] on button "Select File" at bounding box center [826, 614] width 113 height 41
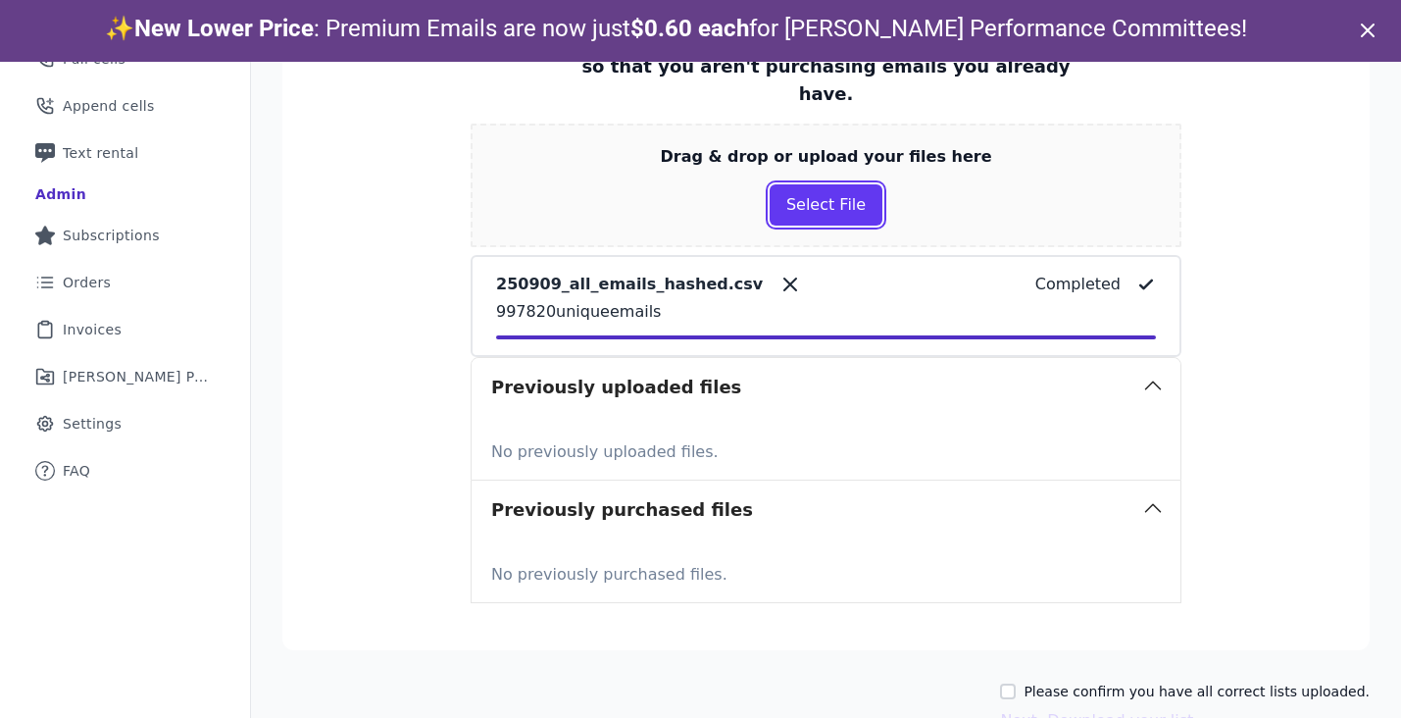
scroll to position [433, 0]
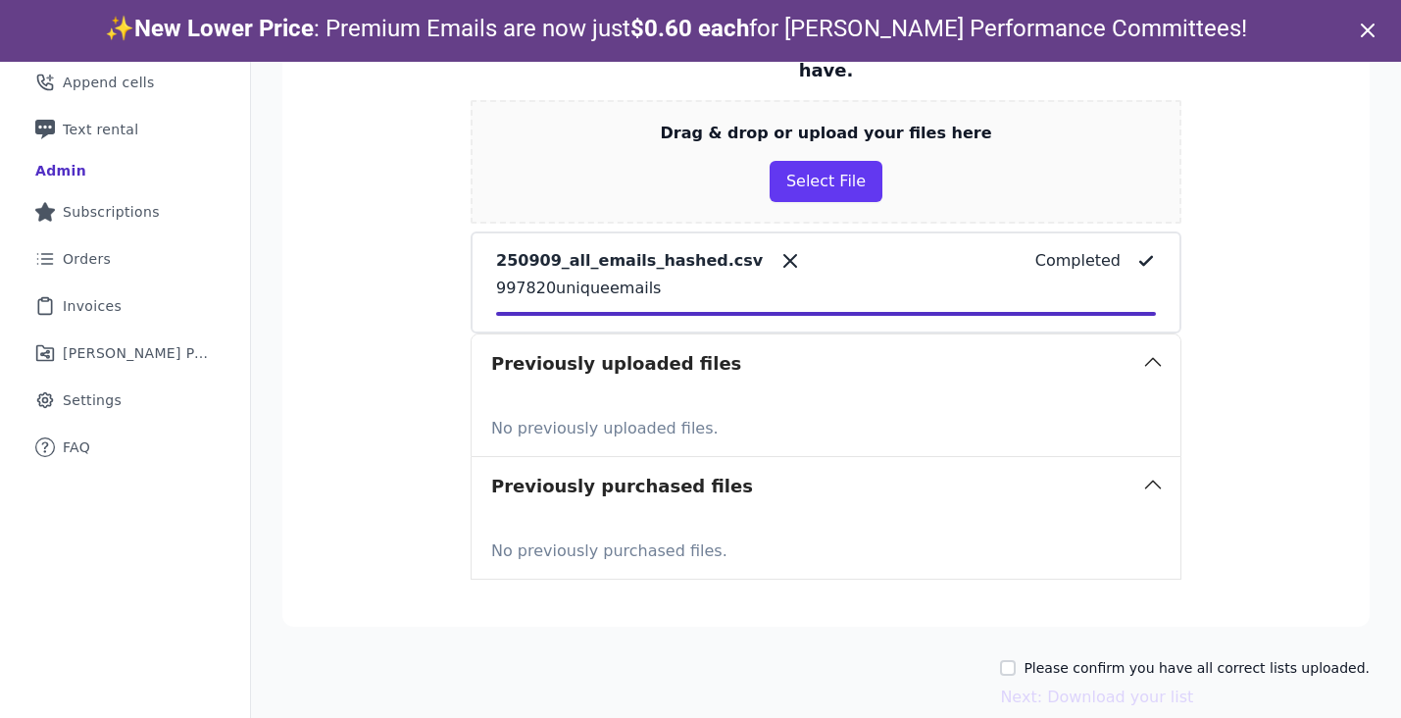
click at [1133, 658] on label "Please confirm you have all correct lists uploaded." at bounding box center [1197, 668] width 346 height 20
click at [1016, 660] on input "Please confirm you have all correct lists uploaded." at bounding box center [1008, 668] width 16 height 16
checkbox input "true"
click at [1173, 685] on button "Next: Download your list" at bounding box center [1096, 697] width 193 height 24
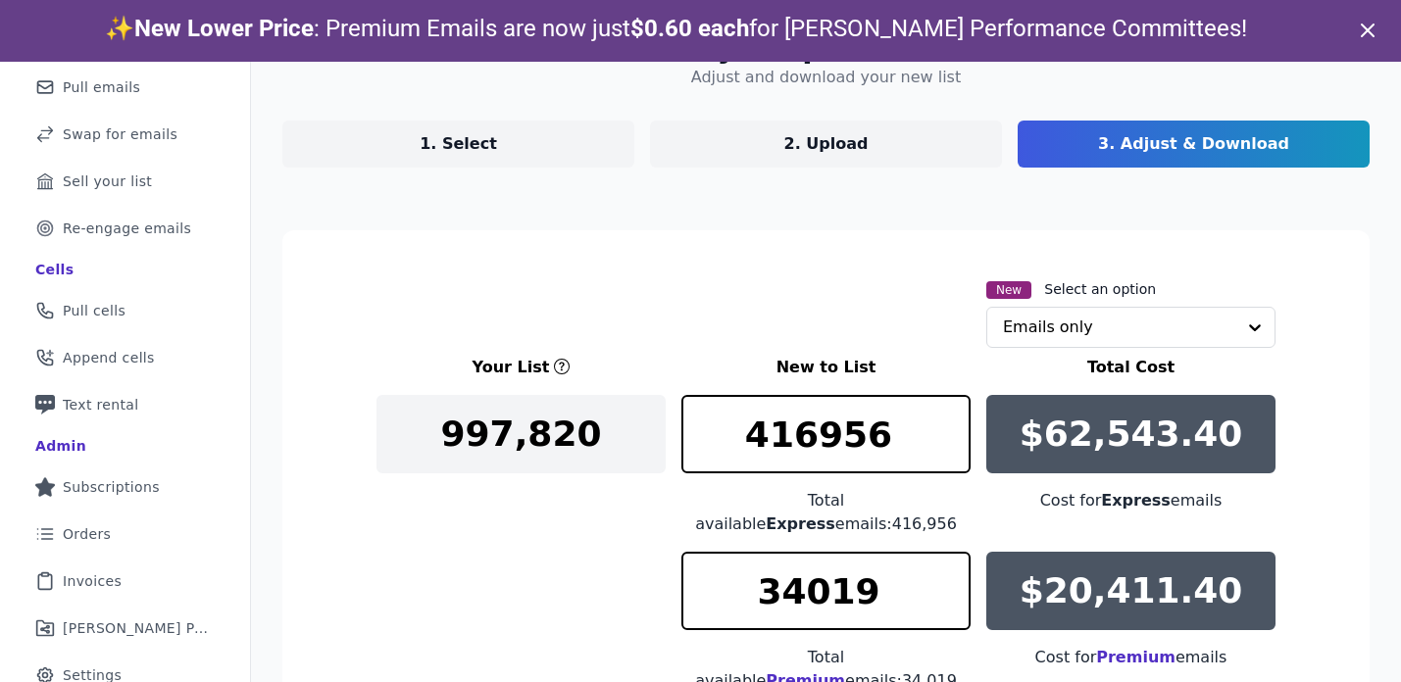
scroll to position [433, 0]
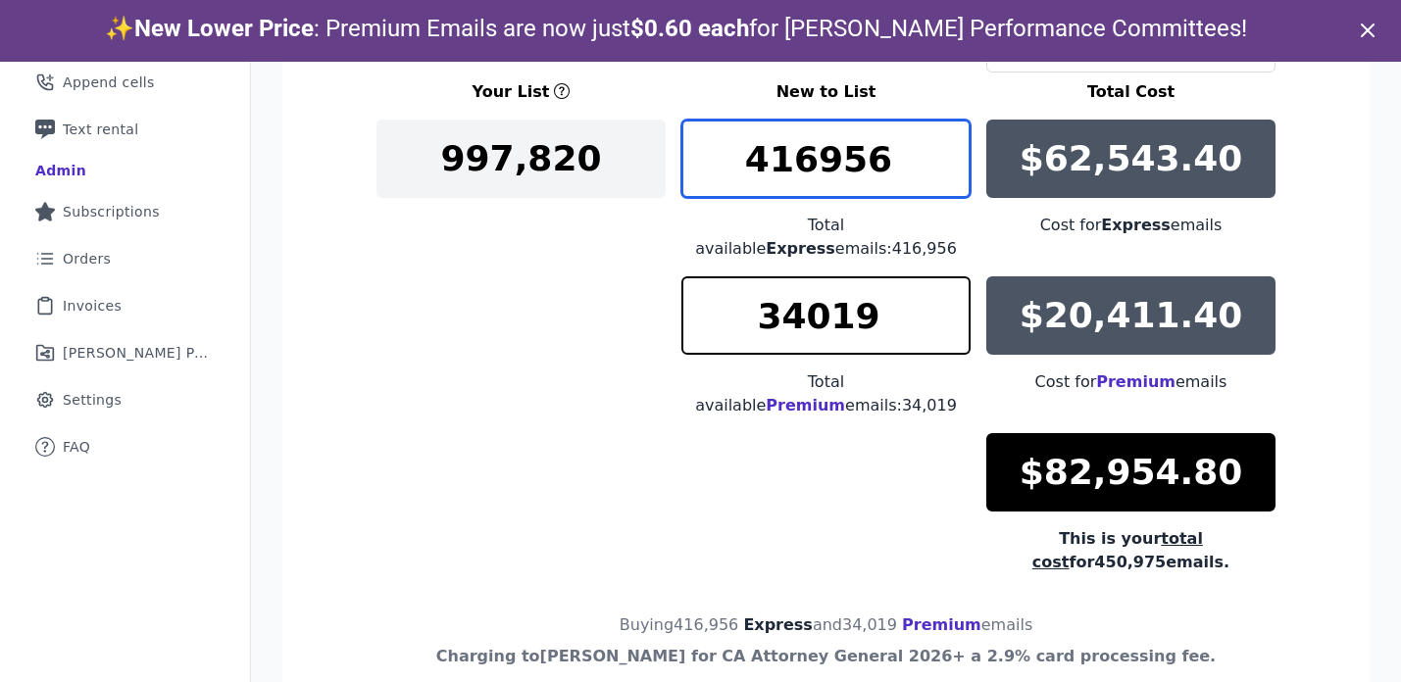
click at [791, 161] on input "416956" at bounding box center [826, 159] width 289 height 78
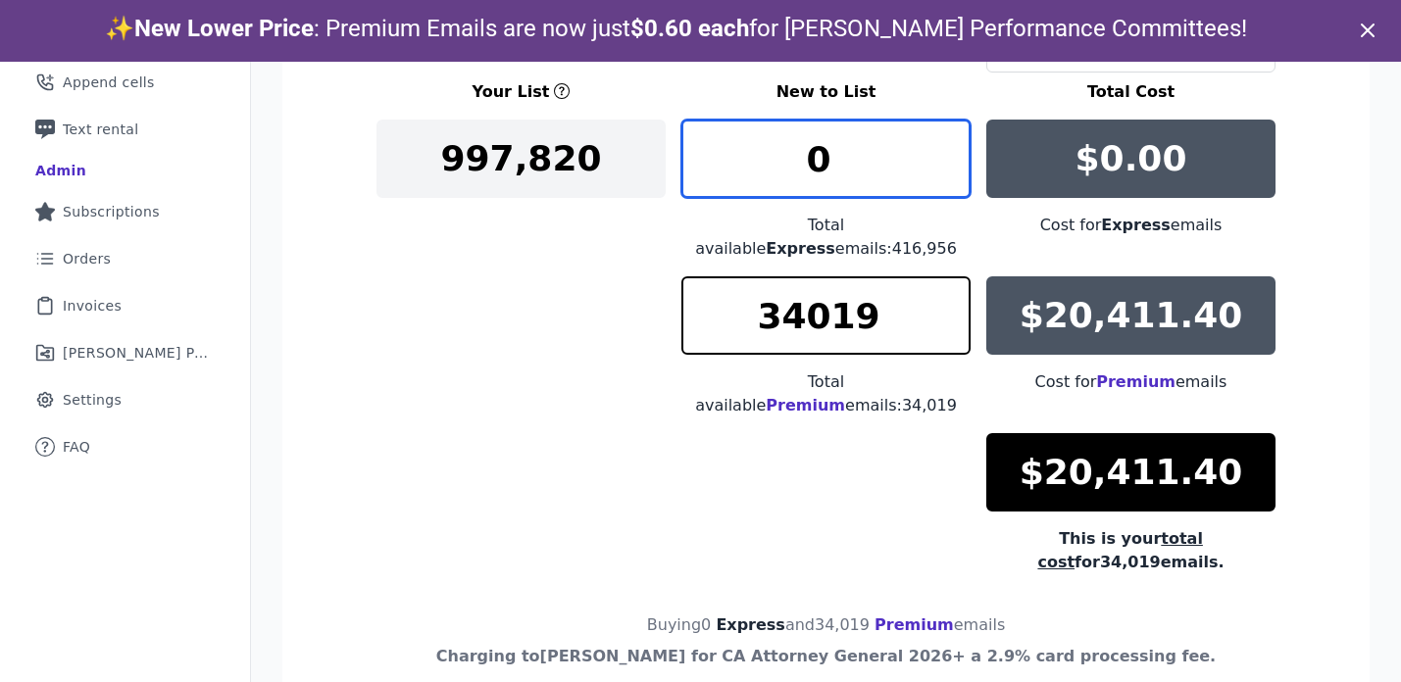
type input "0"
click at [625, 348] on div "Your List New to List Total Cost 997,820 0 Total available Express emails: 416,…" at bounding box center [826, 327] width 899 height 494
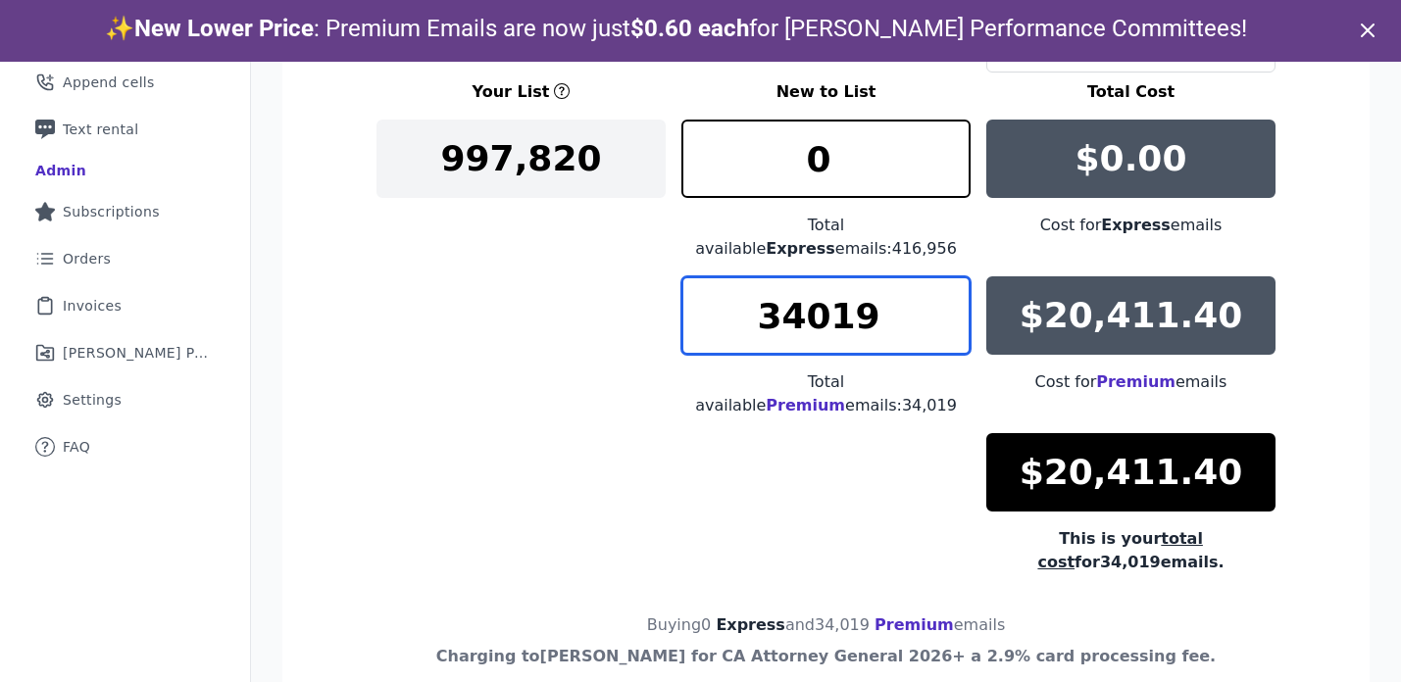
click at [813, 296] on input "34019" at bounding box center [826, 316] width 289 height 78
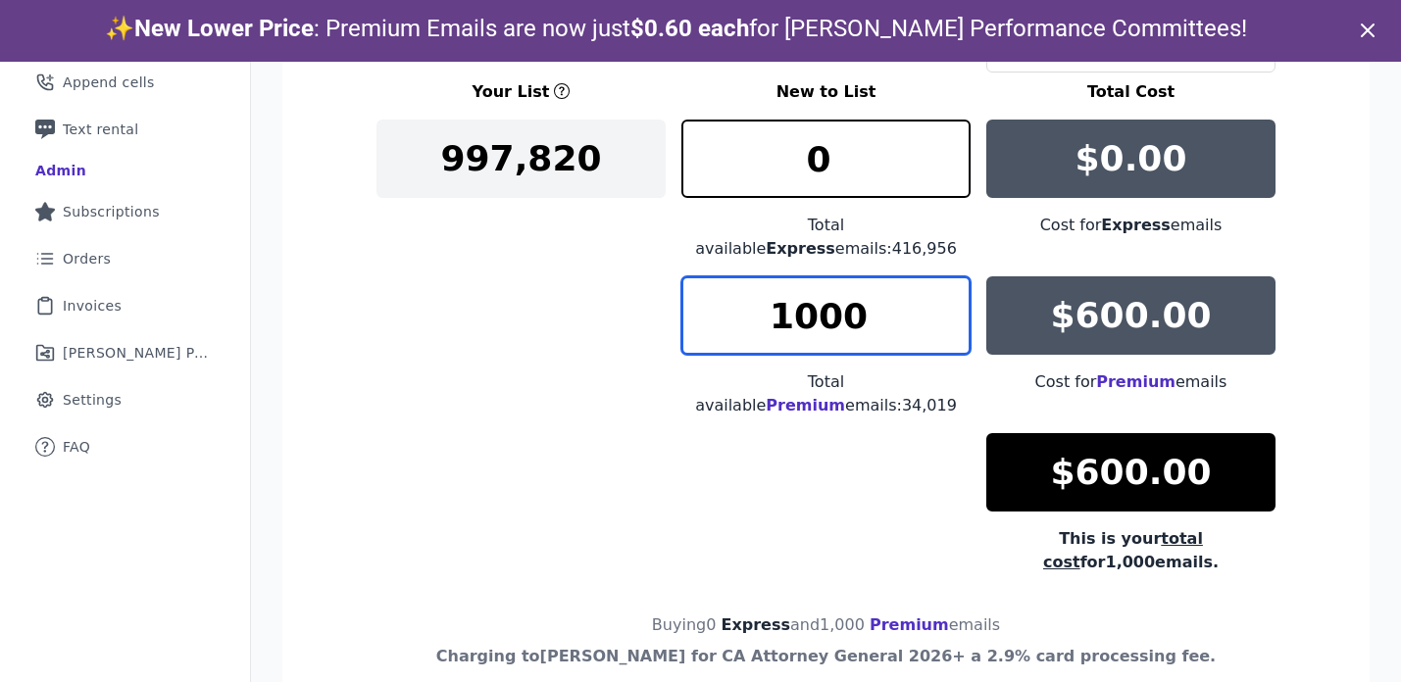
click at [797, 290] on input "1000" at bounding box center [826, 316] width 289 height 78
click at [785, 289] on input "2500" at bounding box center [826, 316] width 289 height 78
click at [798, 286] on input "2850" at bounding box center [826, 316] width 289 height 78
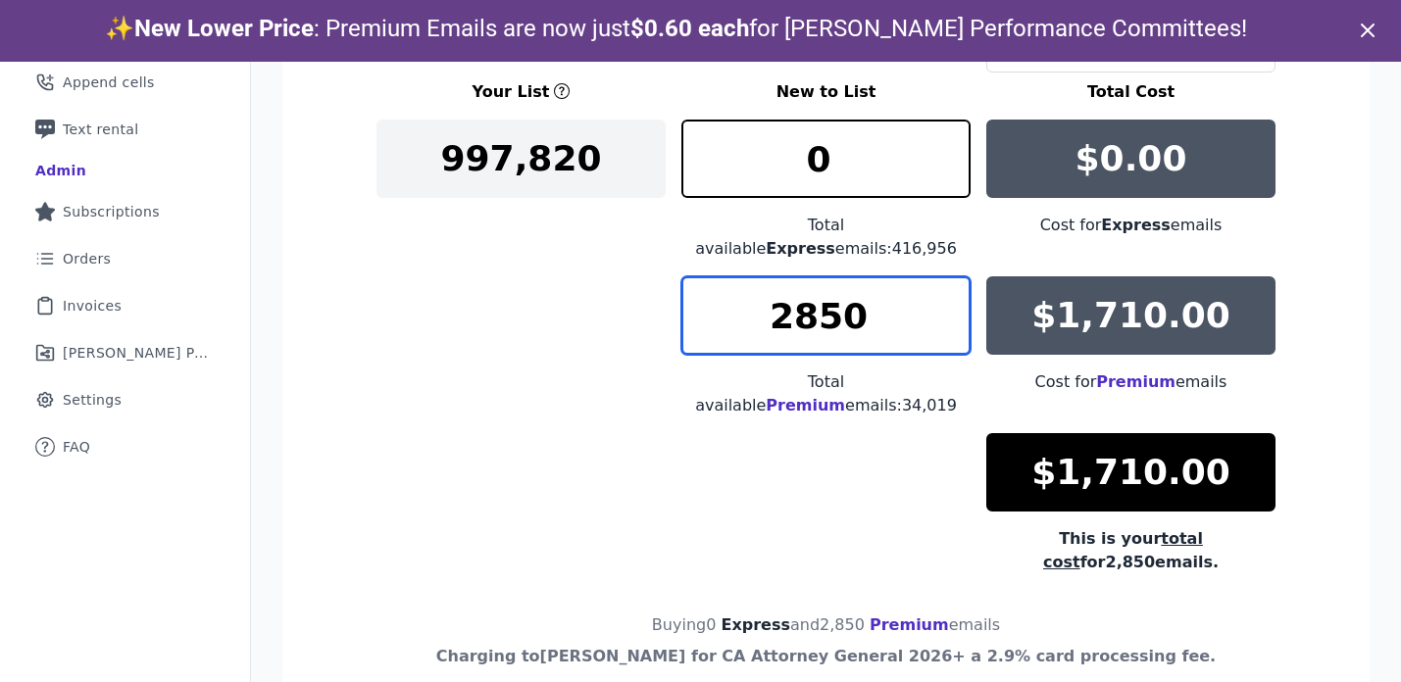
click at [798, 286] on input "2850" at bounding box center [826, 316] width 289 height 78
drag, startPoint x: 821, startPoint y: 297, endPoint x: 833, endPoint y: 297, distance: 11.8
click at [833, 297] on input "3500" at bounding box center [826, 316] width 289 height 78
click at [828, 300] on input "3510" at bounding box center [826, 316] width 289 height 78
type input "3541"
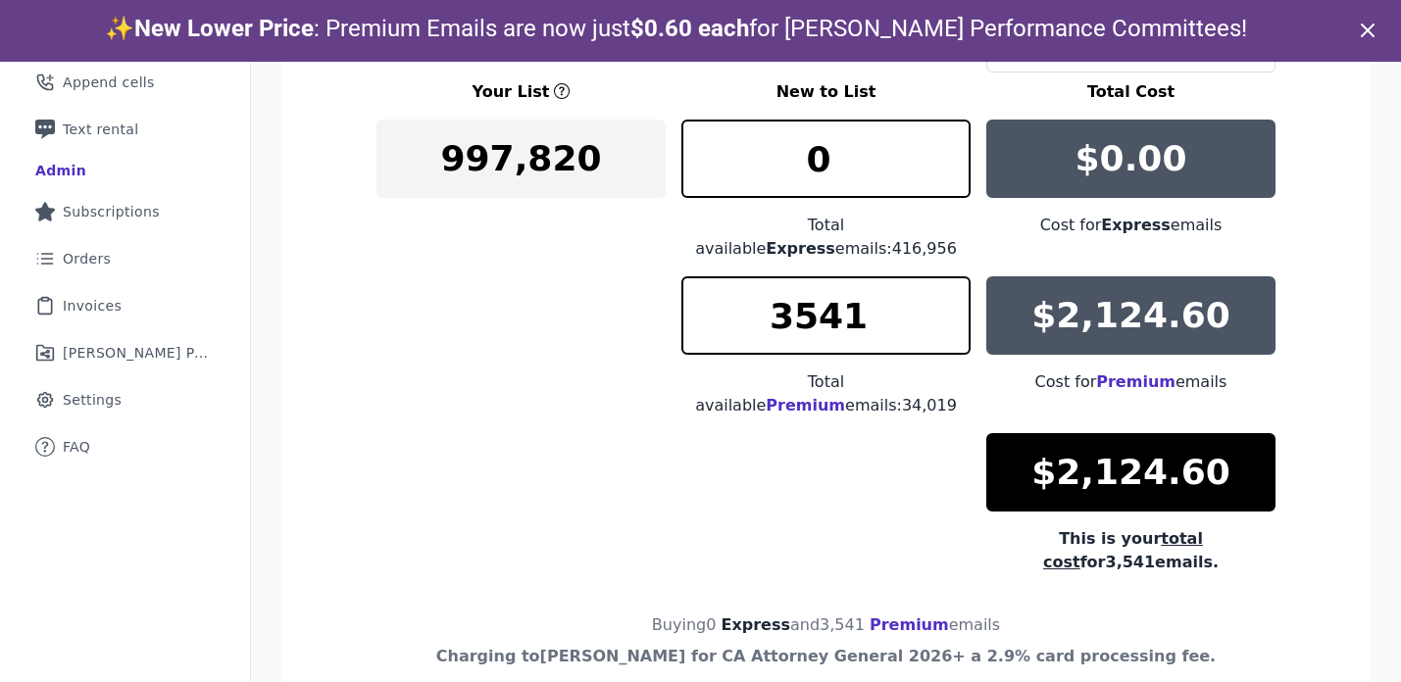
click at [479, 429] on div "Your List New to List Total Cost 997,820 0 Total available Express emails: 416,…" at bounding box center [826, 327] width 899 height 494
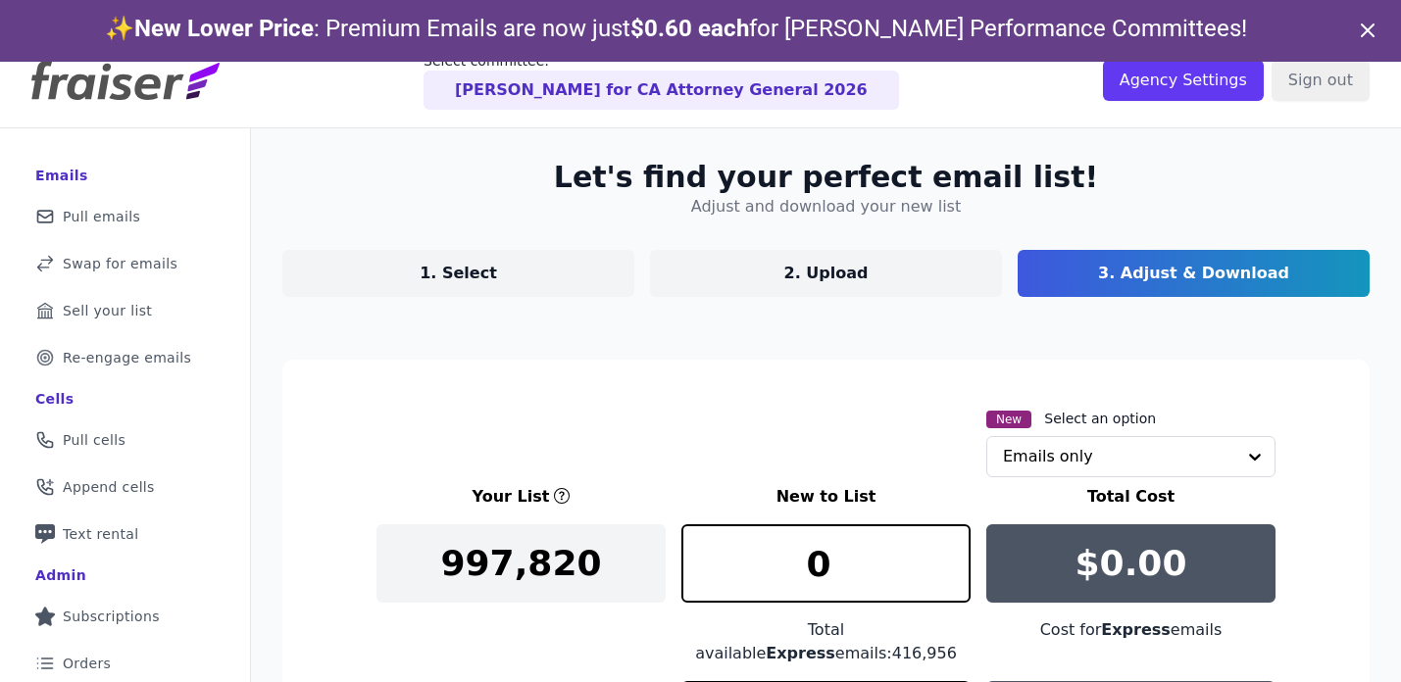
scroll to position [0, 0]
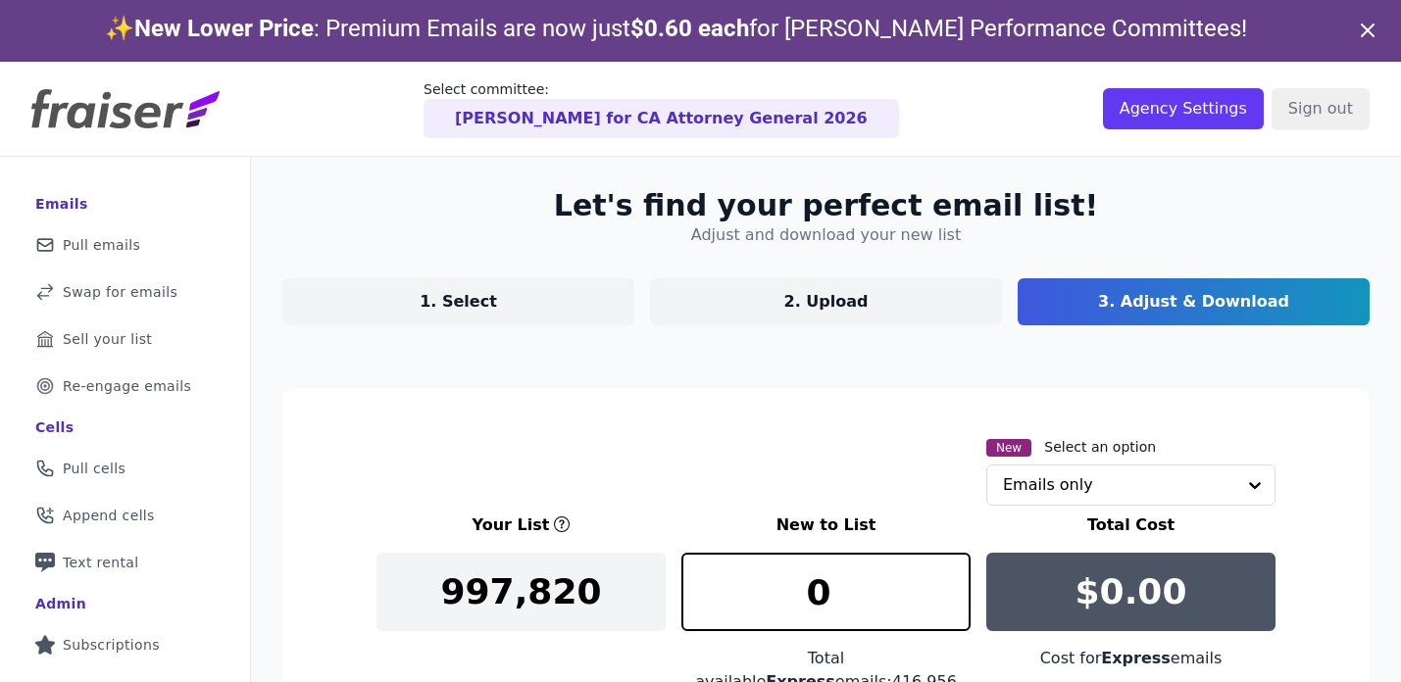
click at [841, 311] on p "2. Upload" at bounding box center [826, 302] width 84 height 24
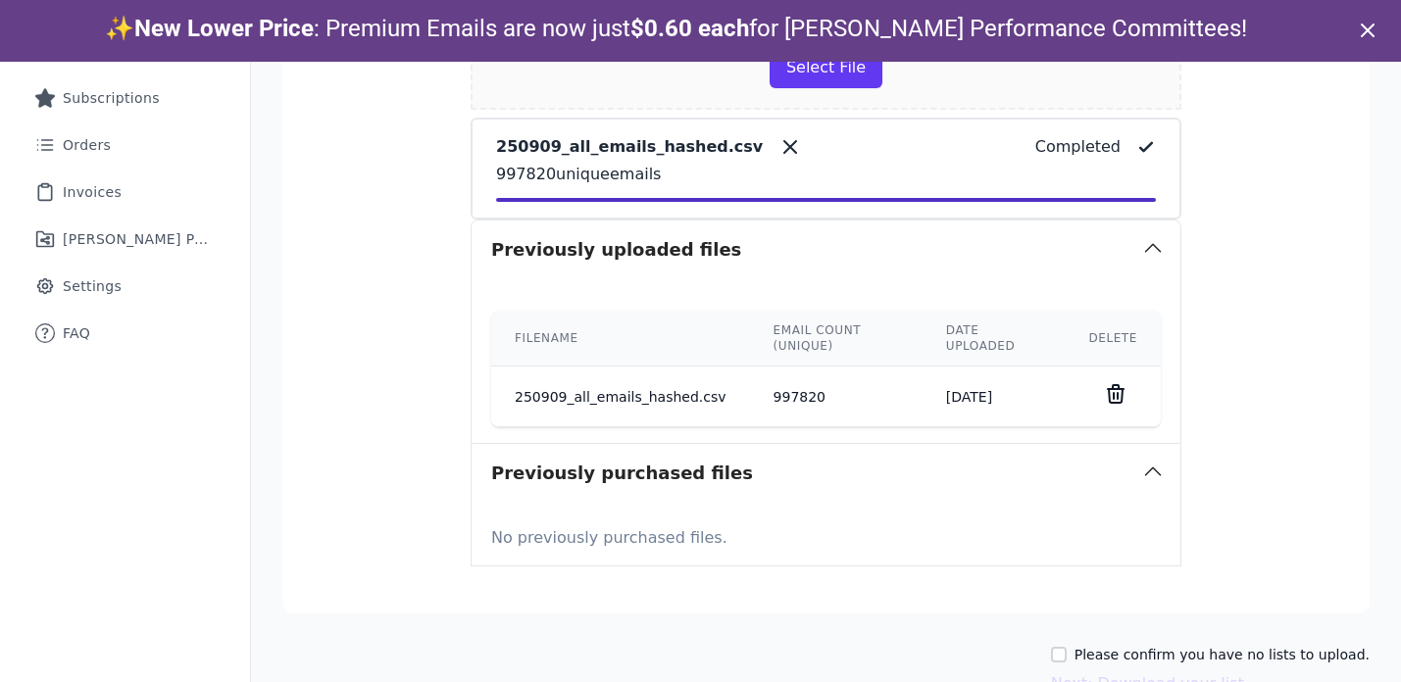
scroll to position [555, 0]
